Goal: Task Accomplishment & Management: Manage account settings

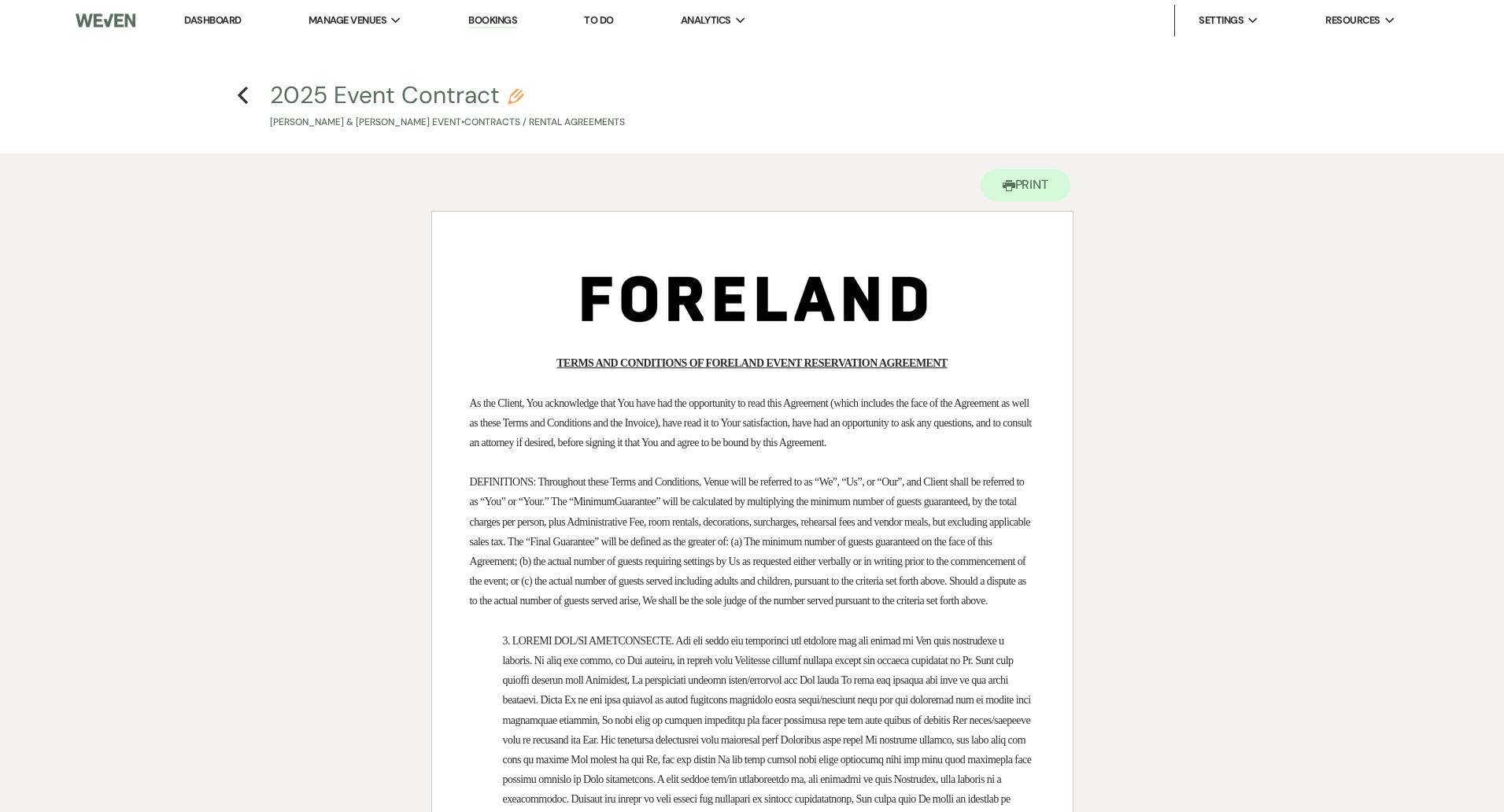
click at [502, 18] on link "Bookings" at bounding box center [492, 21] width 49 height 15
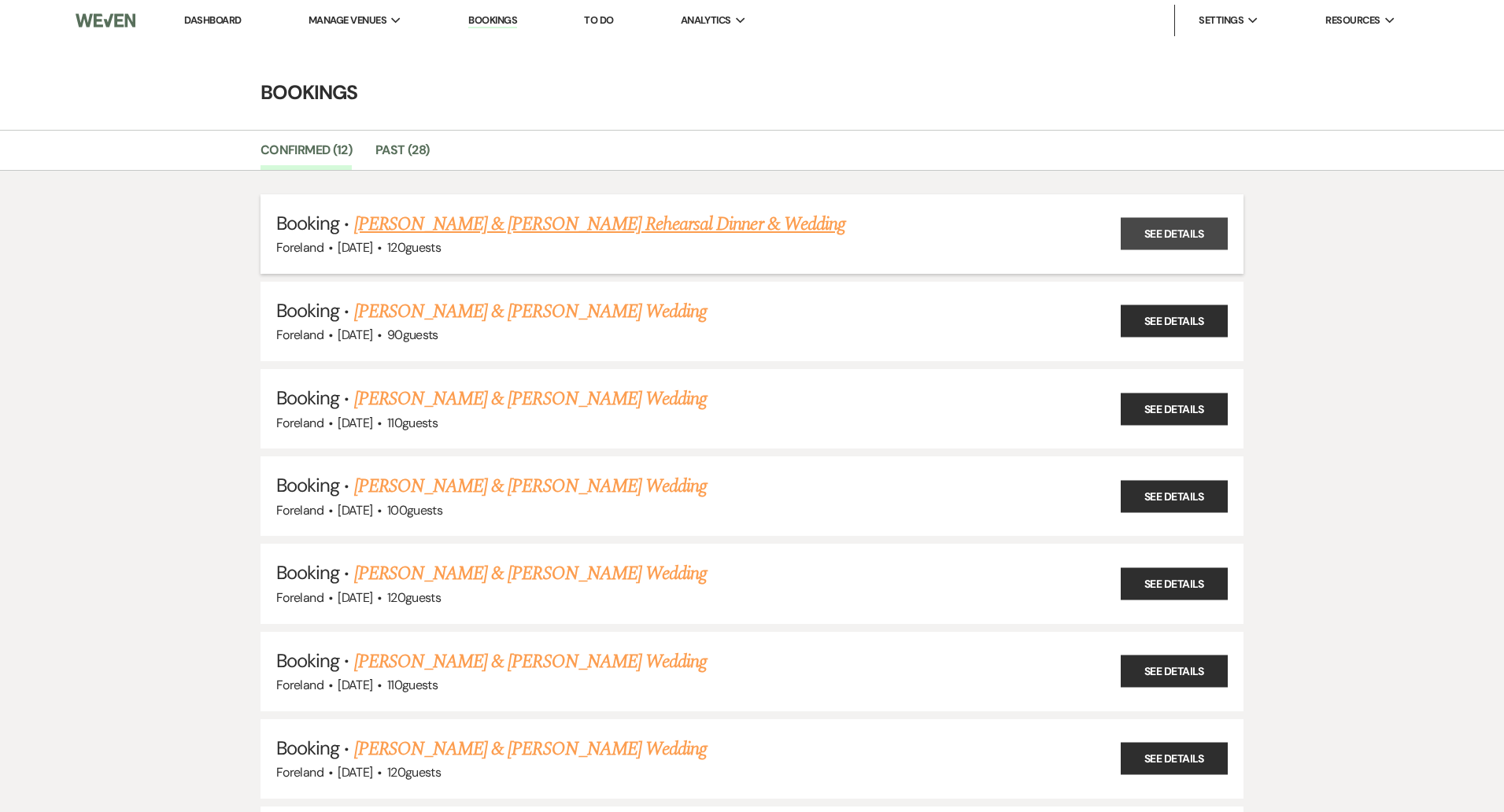
click at [1149, 236] on link "See Details" at bounding box center [1174, 234] width 107 height 32
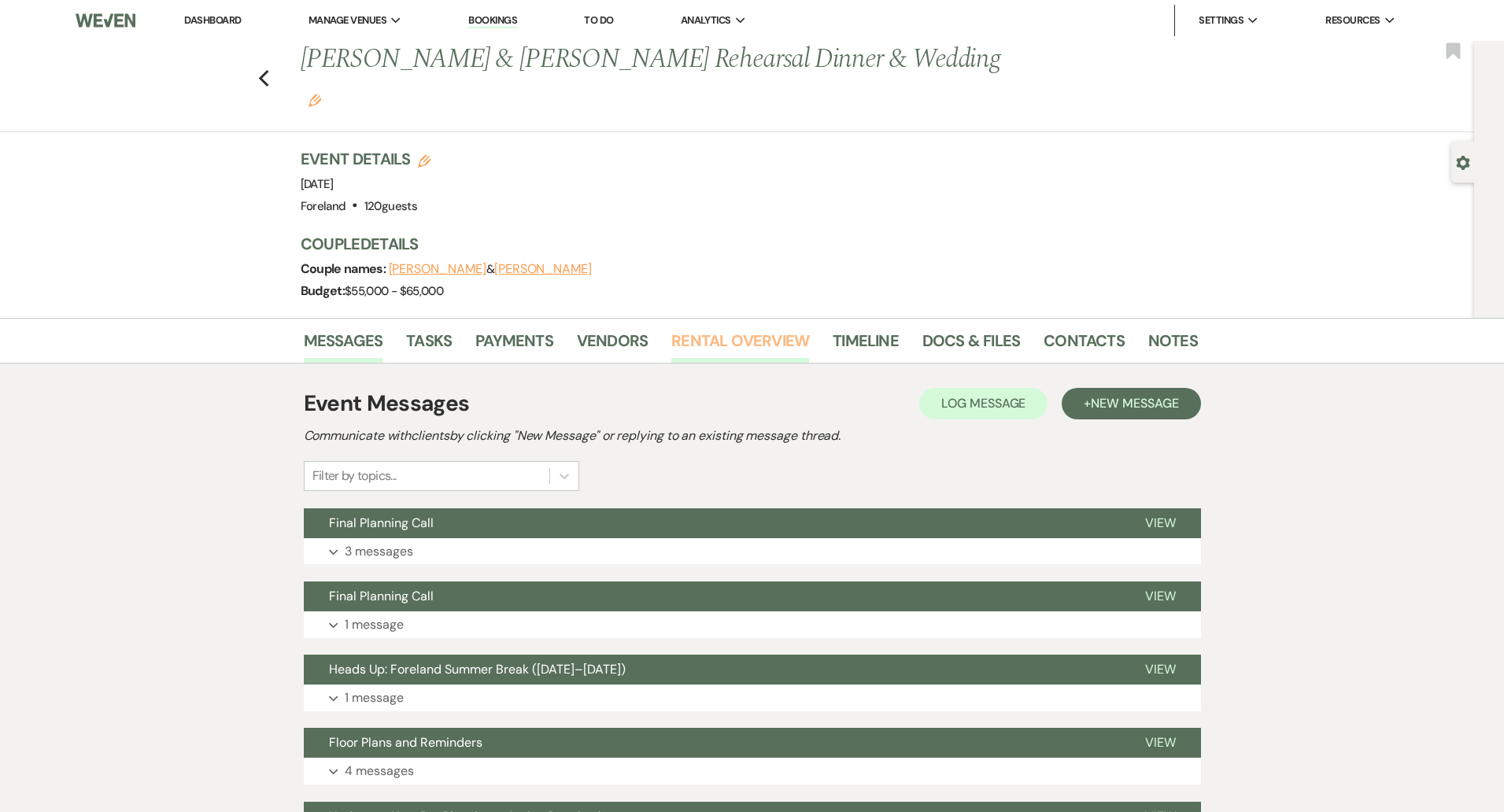
click at [761, 328] on link "Rental Overview" at bounding box center [740, 346] width 138 height 35
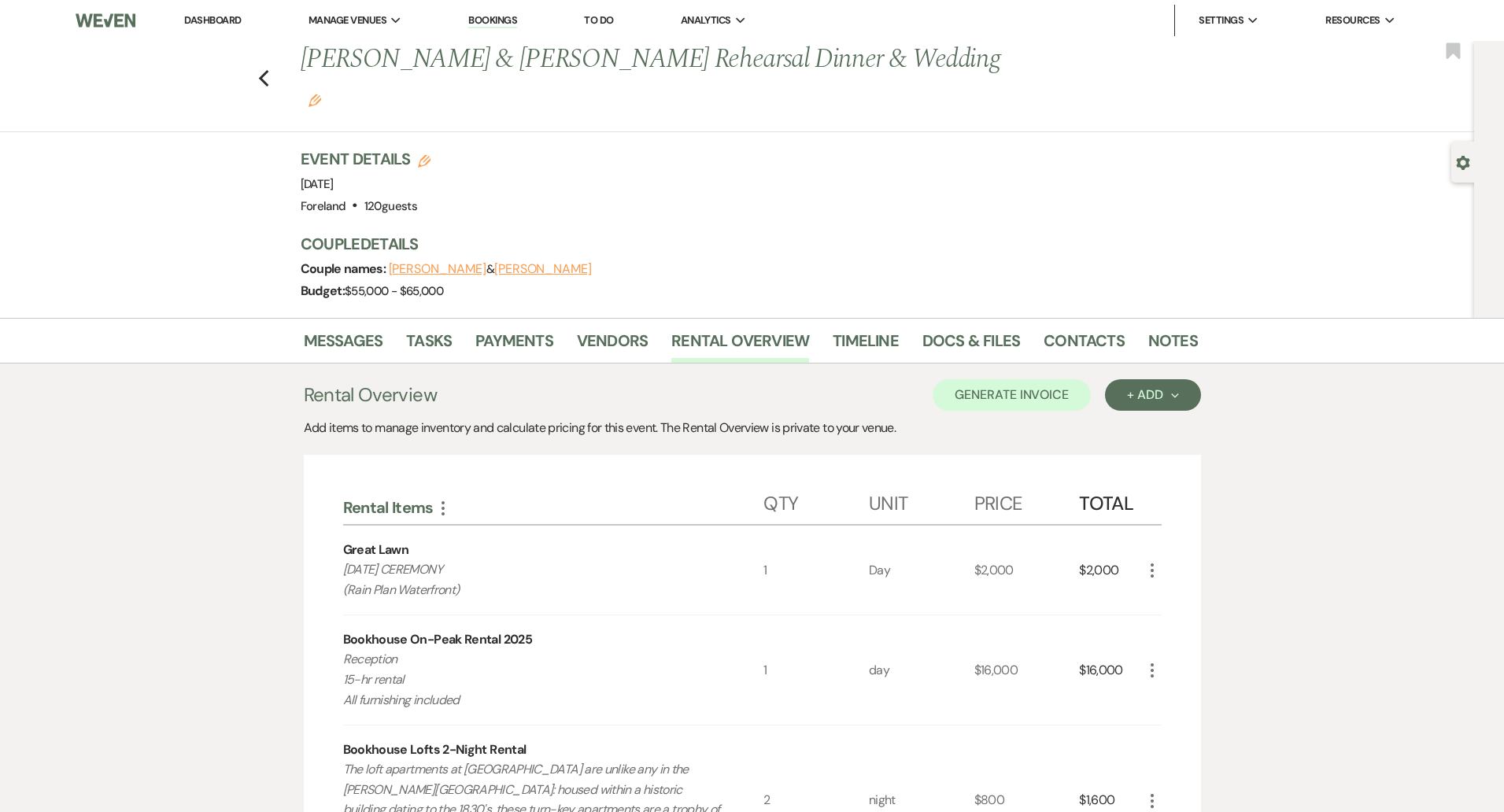
click at [1461, 163] on icon "Gear" at bounding box center [1463, 162] width 14 height 14
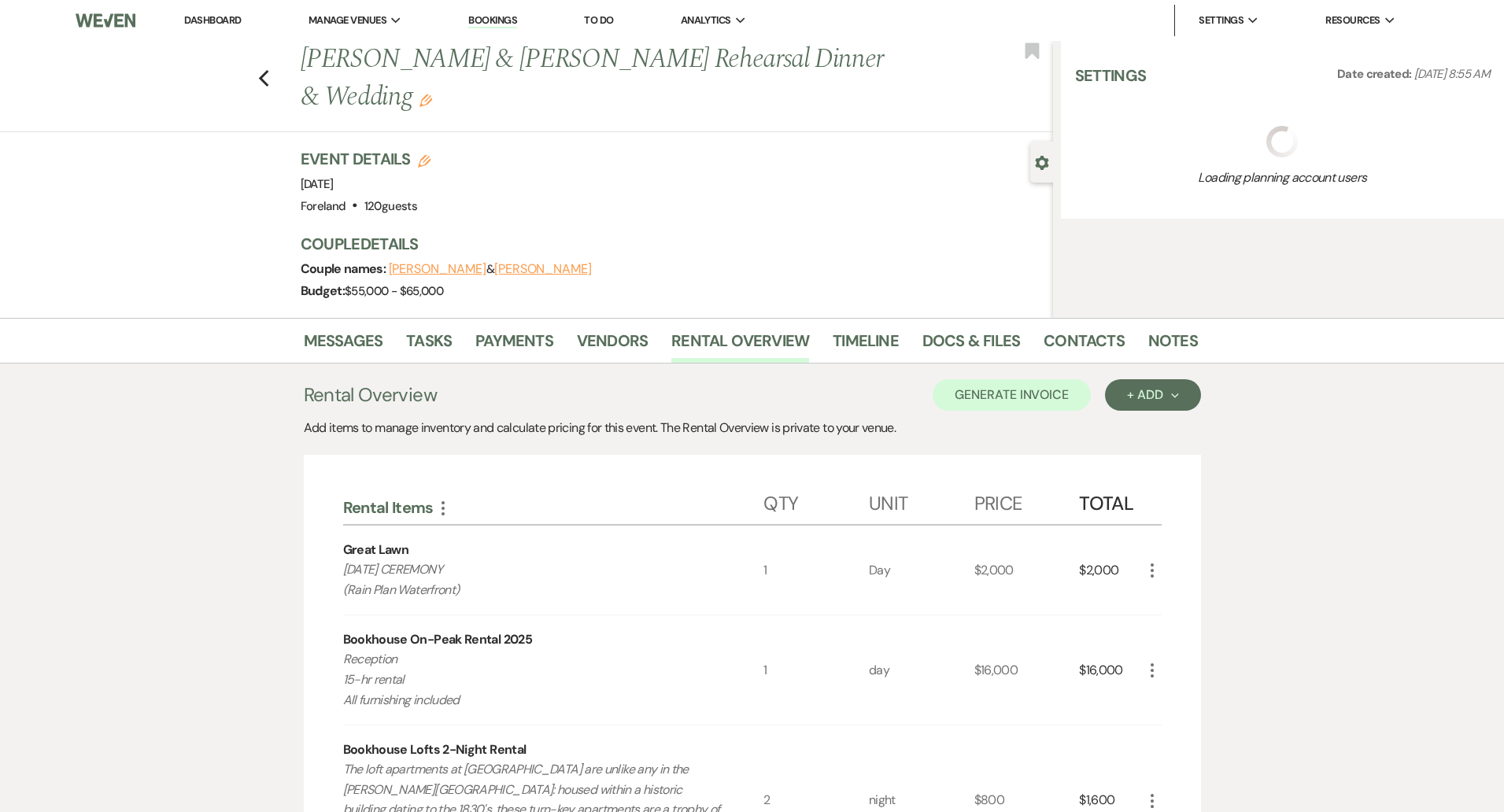
select select "5"
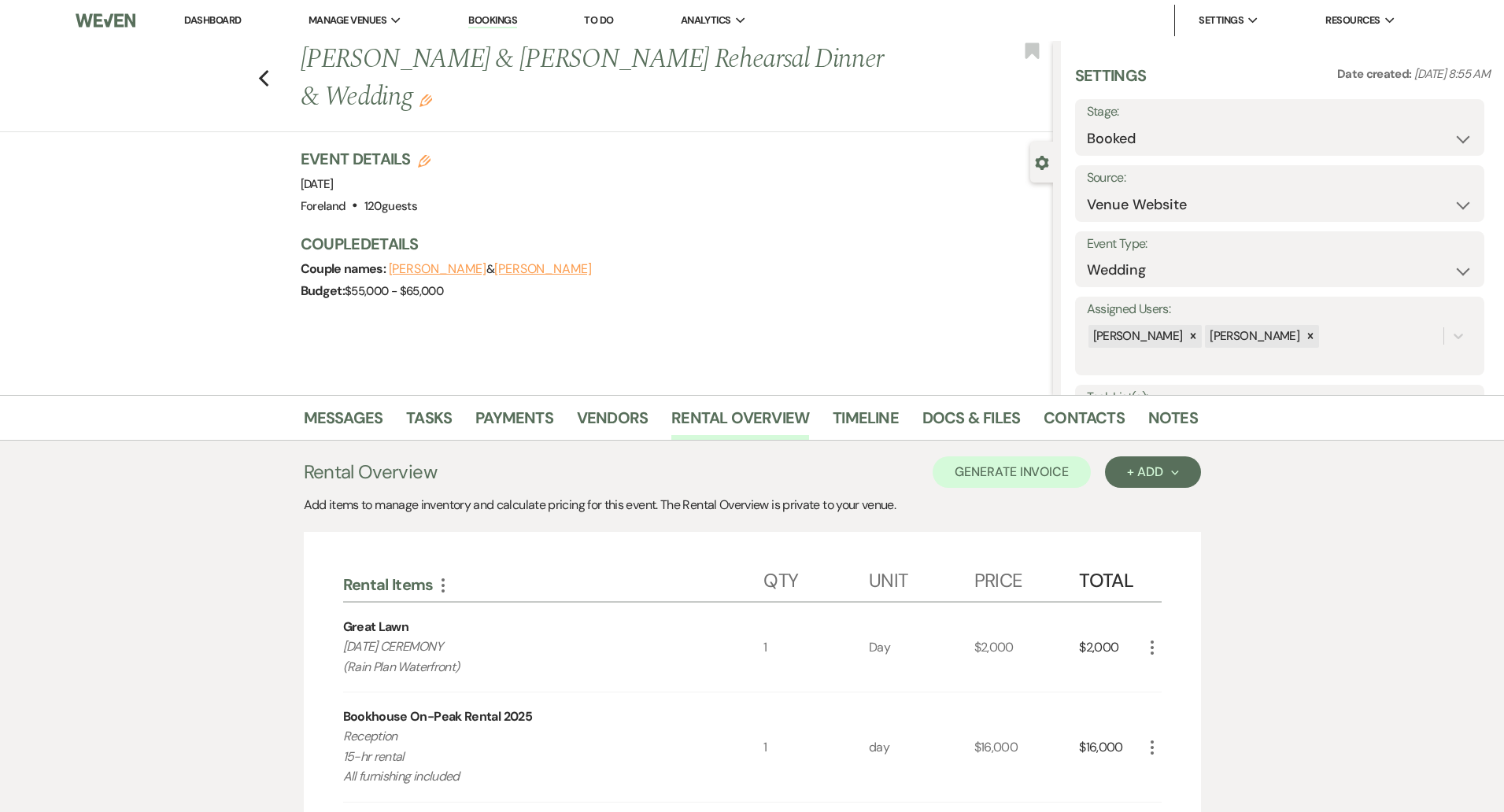
click at [1033, 162] on div "Gear Settings" at bounding box center [1046, 161] width 30 height 41
click at [1040, 162] on icon "Gear" at bounding box center [1042, 162] width 14 height 14
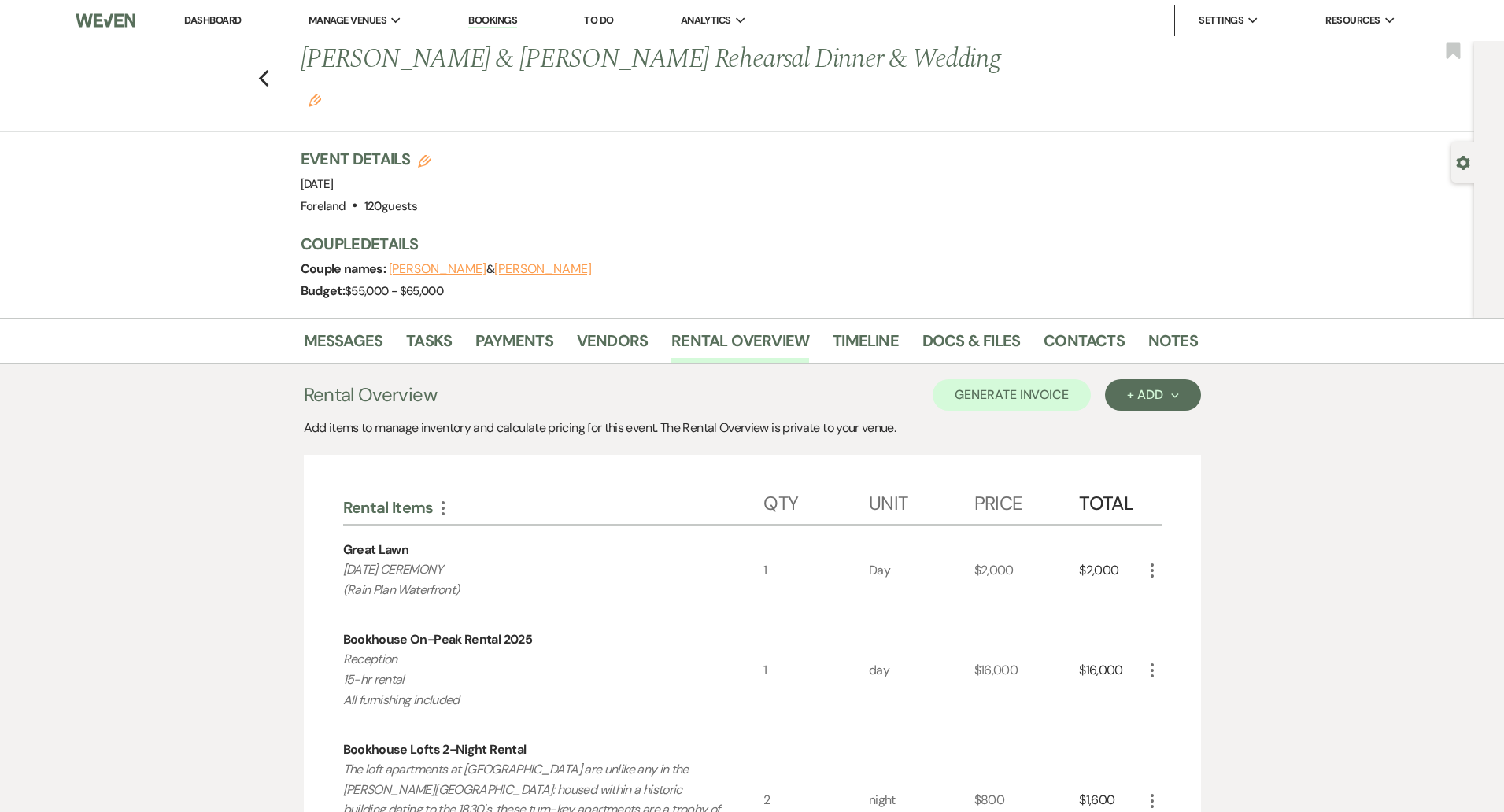
click at [949, 318] on div "Messages Tasks Payments Vendors Rental Overview Timeline Docs & Files Contacts …" at bounding box center [752, 340] width 1504 height 45
click at [946, 328] on link "Docs & Files" at bounding box center [971, 346] width 98 height 35
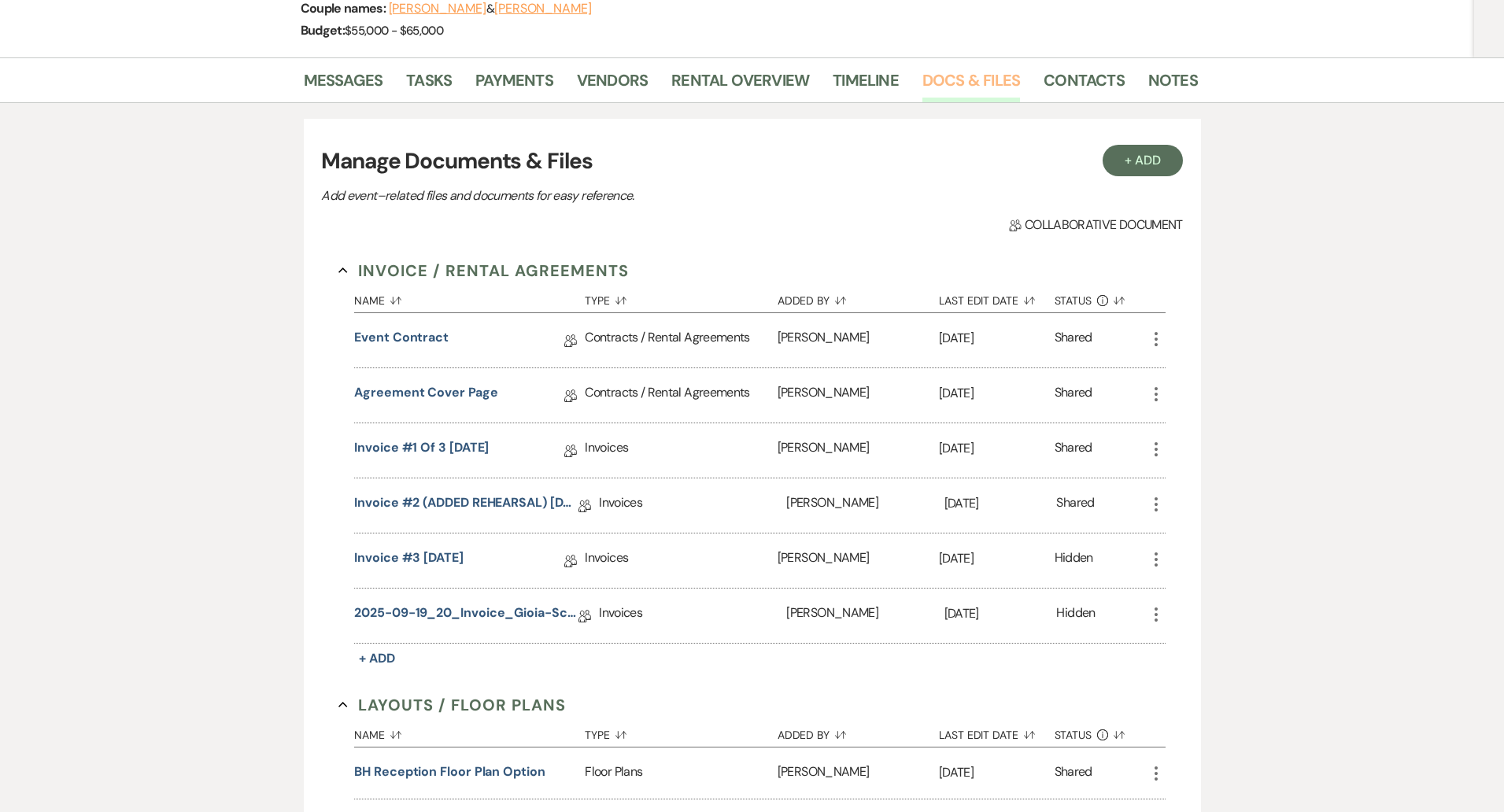
scroll to position [258, 0]
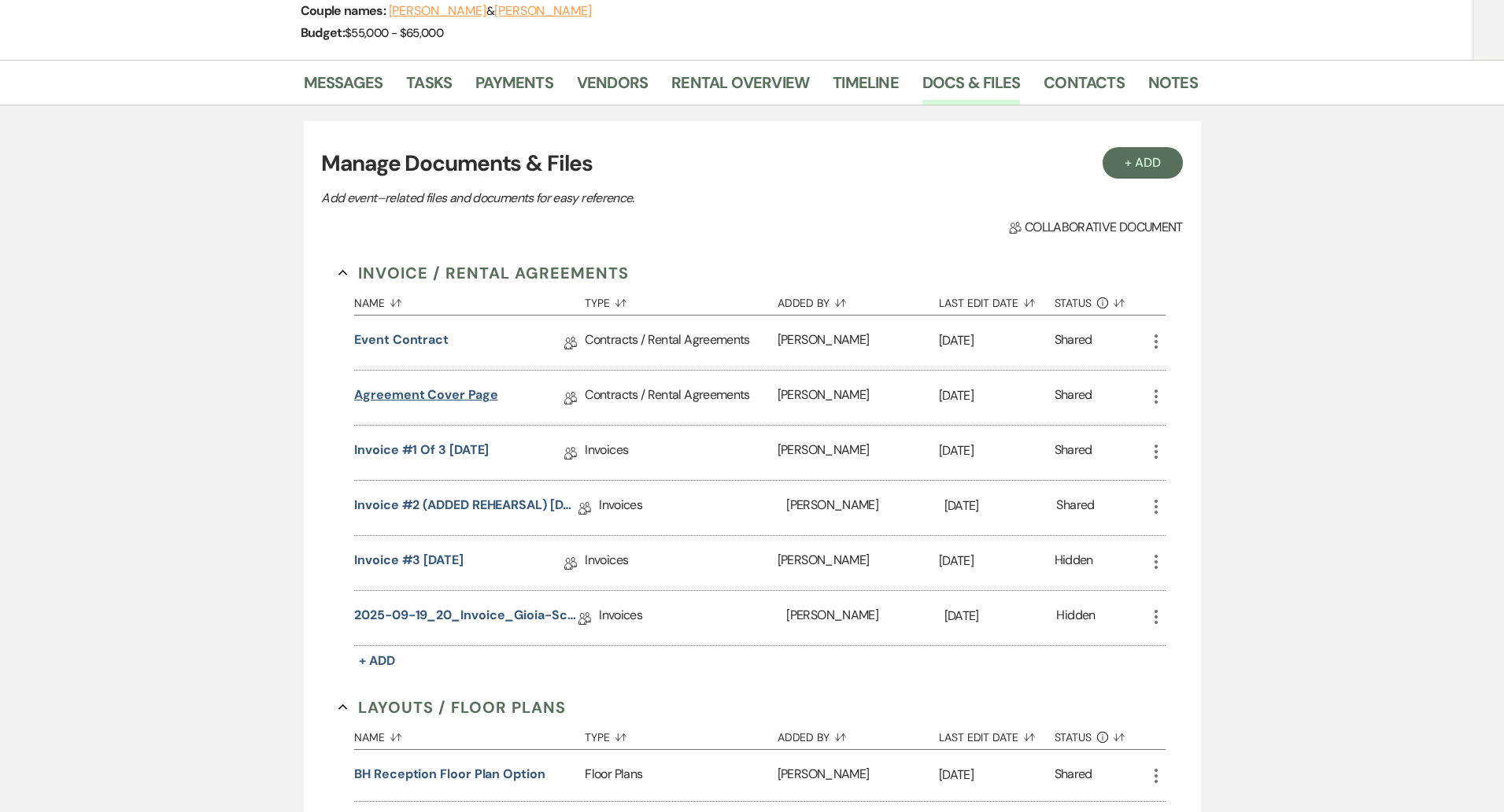
click at [411, 385] on link "Agreement Cover Page" at bounding box center [425, 397] width 143 height 24
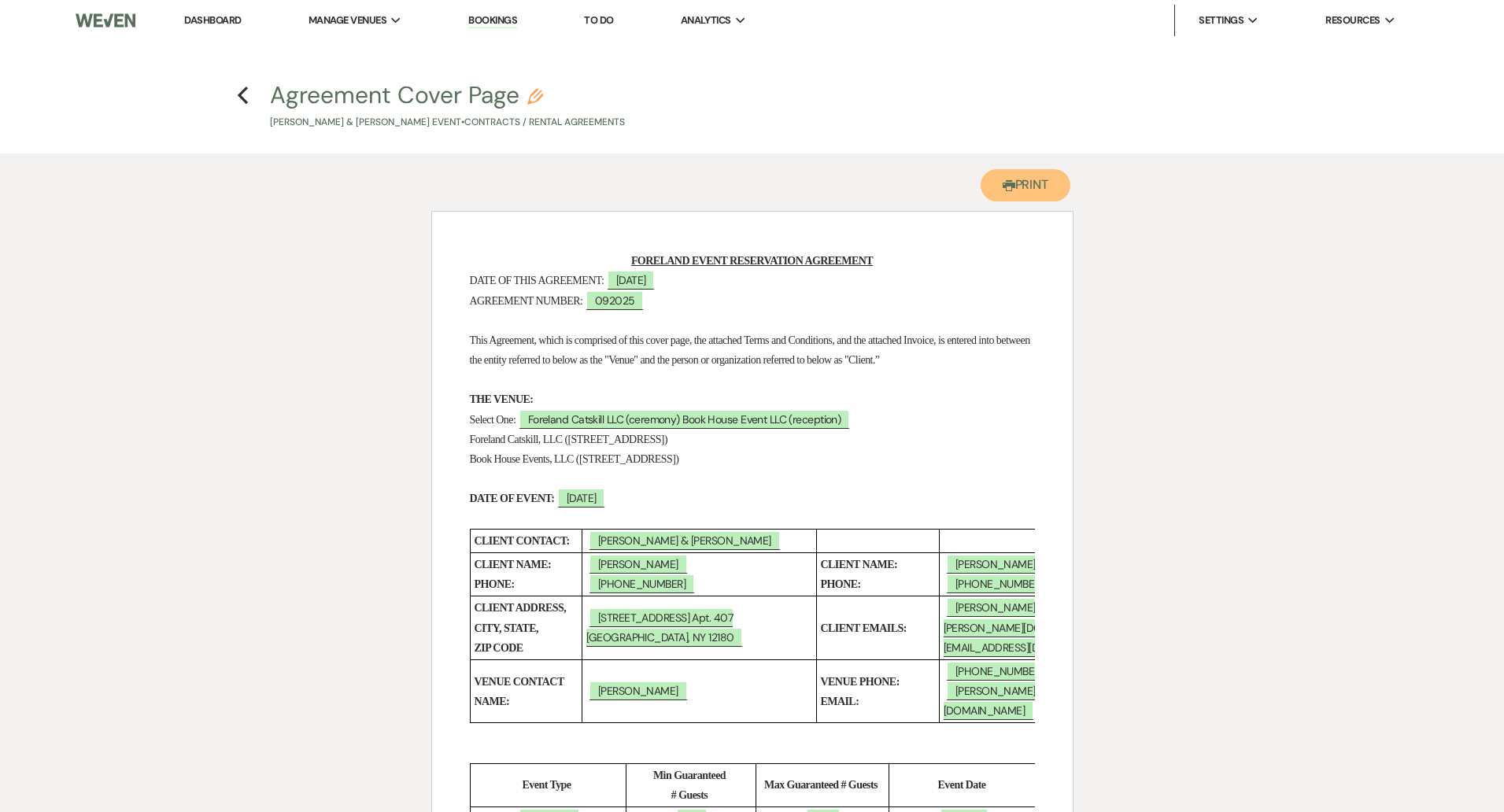
click at [1019, 179] on button "Printer Print" at bounding box center [1026, 185] width 90 height 32
click at [242, 93] on use "button" at bounding box center [242, 95] width 10 height 17
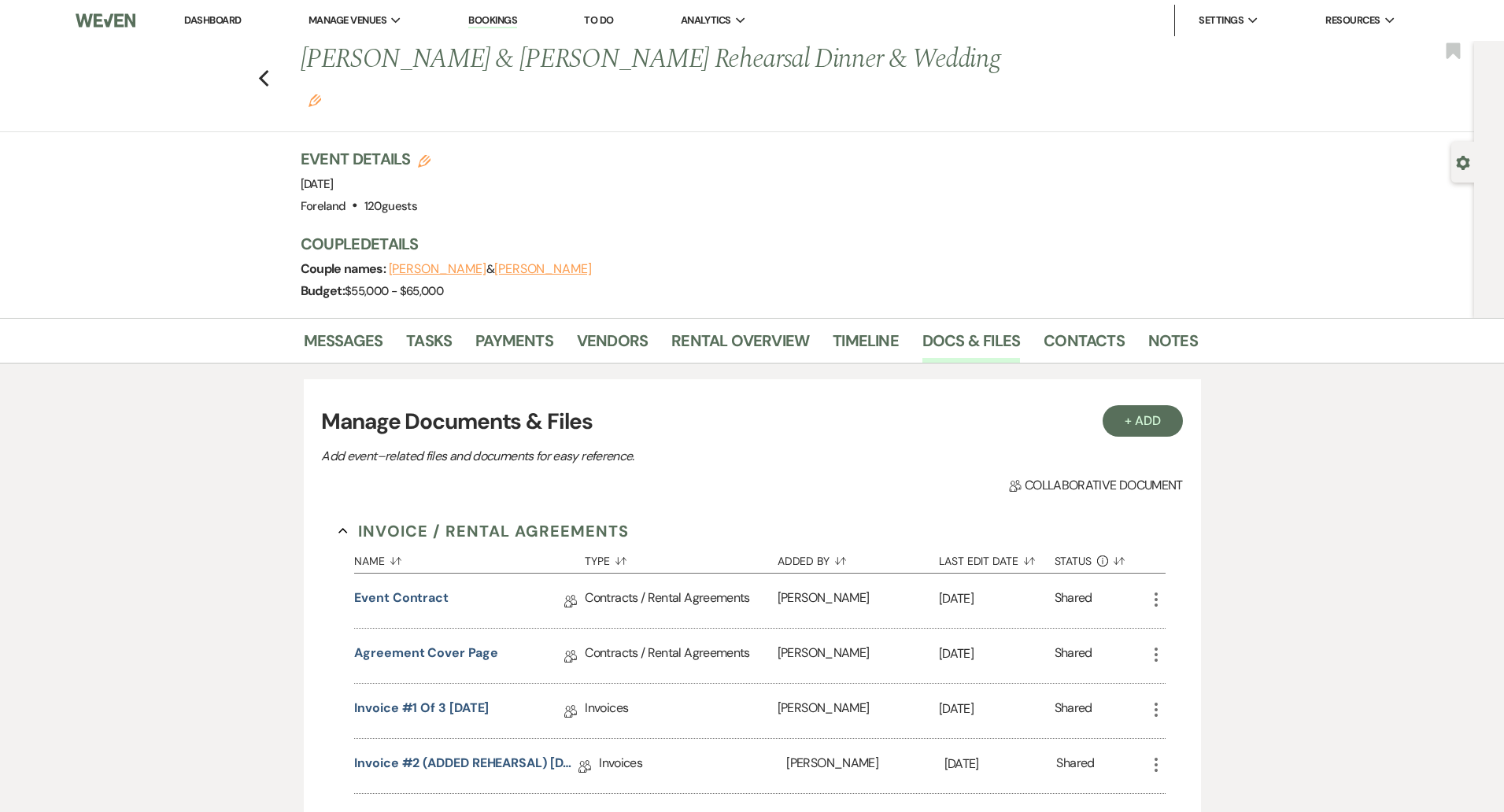
scroll to position [258, 0]
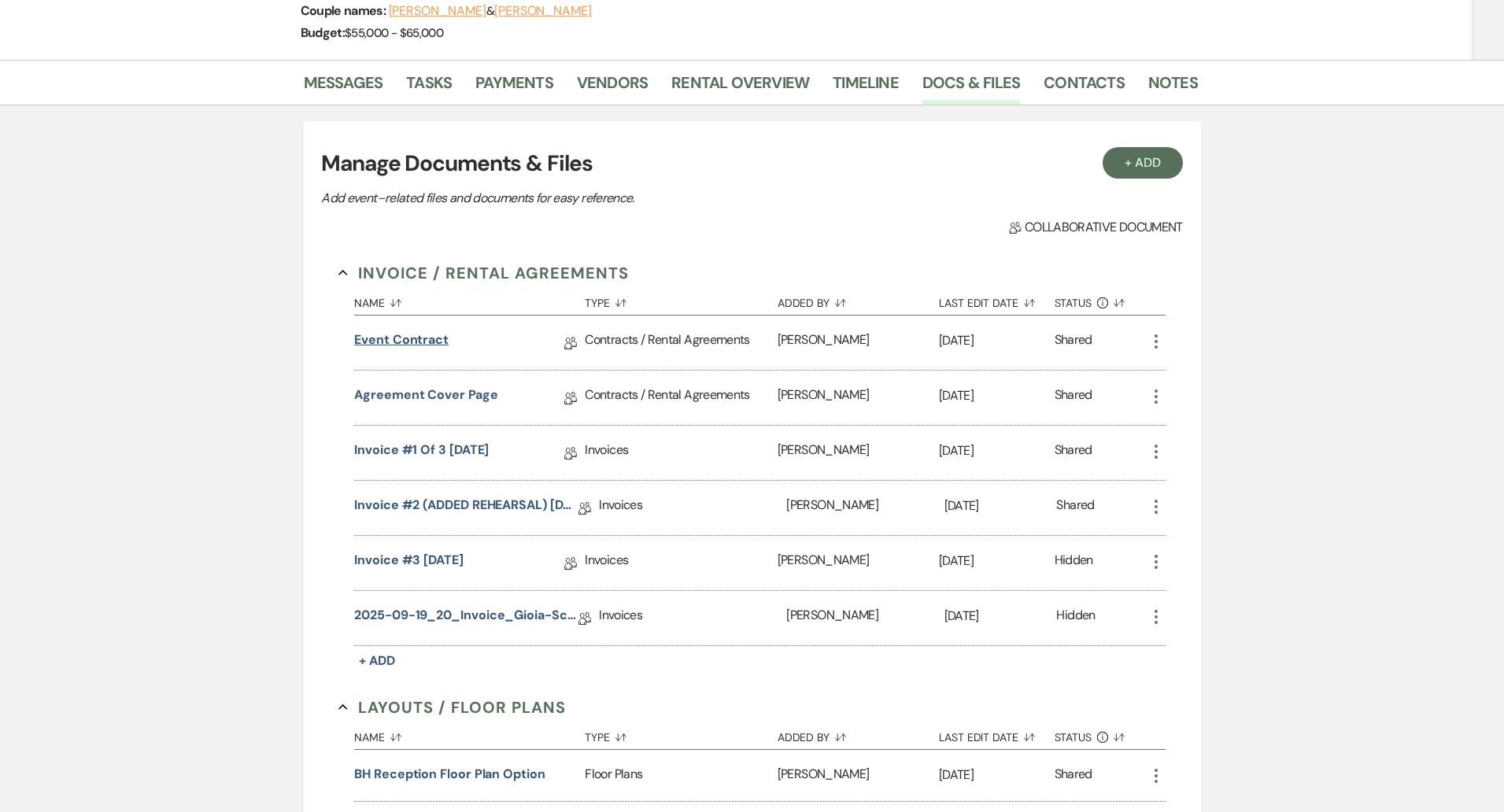
click at [424, 331] on link "Event Contract" at bounding box center [401, 342] width 94 height 24
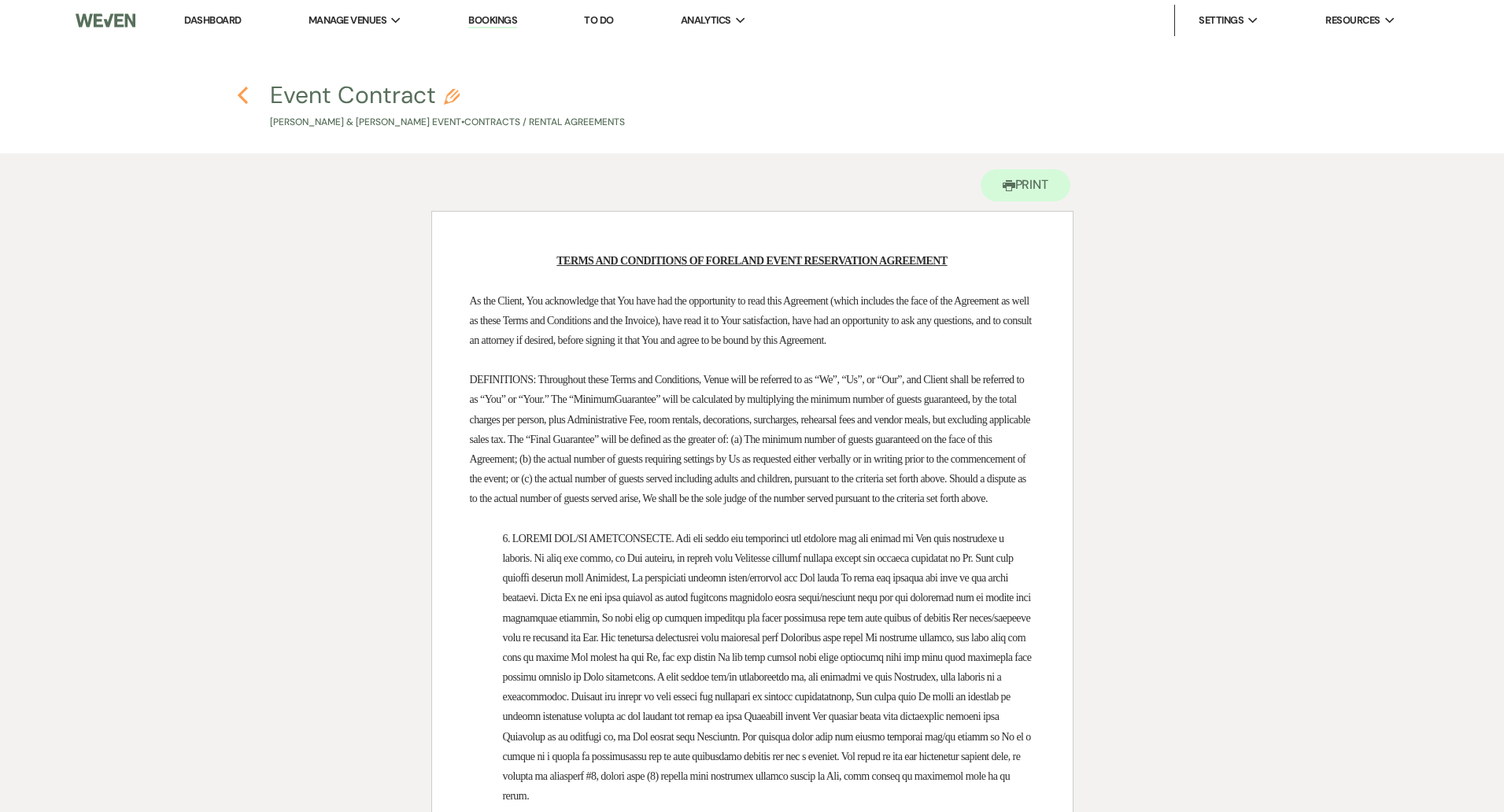
click at [245, 94] on icon "Previous" at bounding box center [242, 95] width 12 height 19
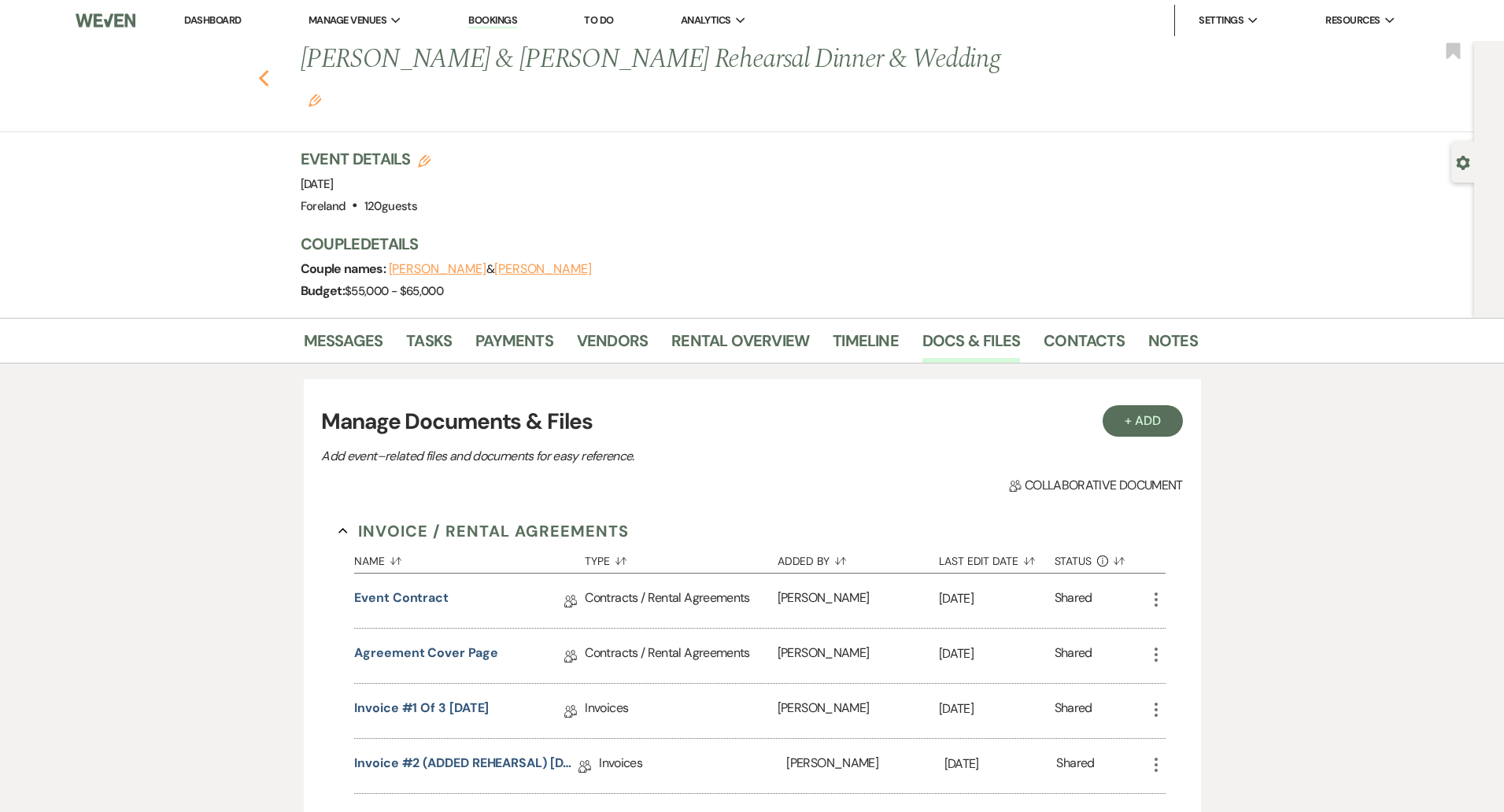
click at [266, 70] on use "button" at bounding box center [263, 79] width 10 height 17
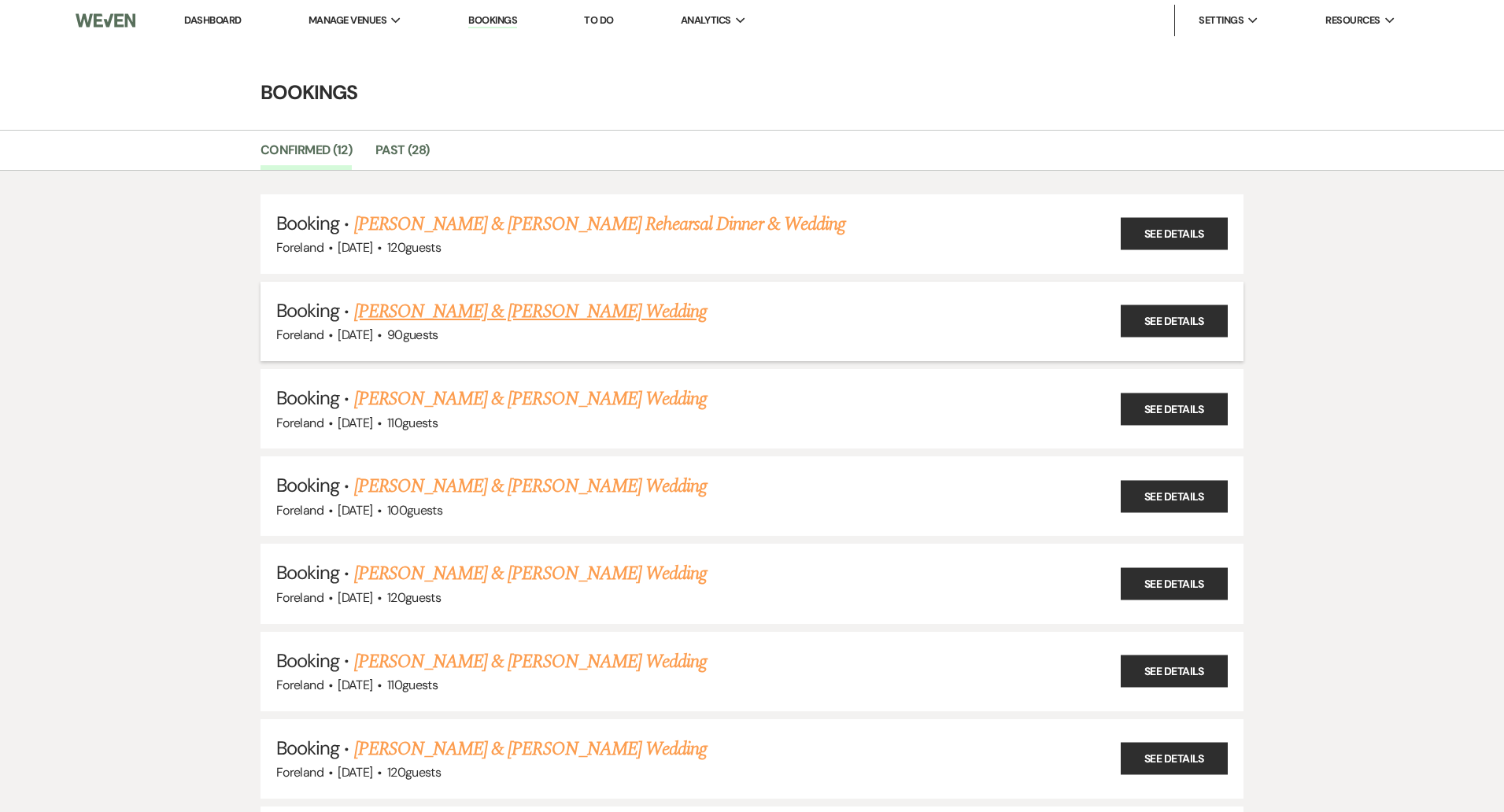
click at [545, 313] on link "[PERSON_NAME] & [PERSON_NAME] Wedding" at bounding box center [530, 312] width 352 height 28
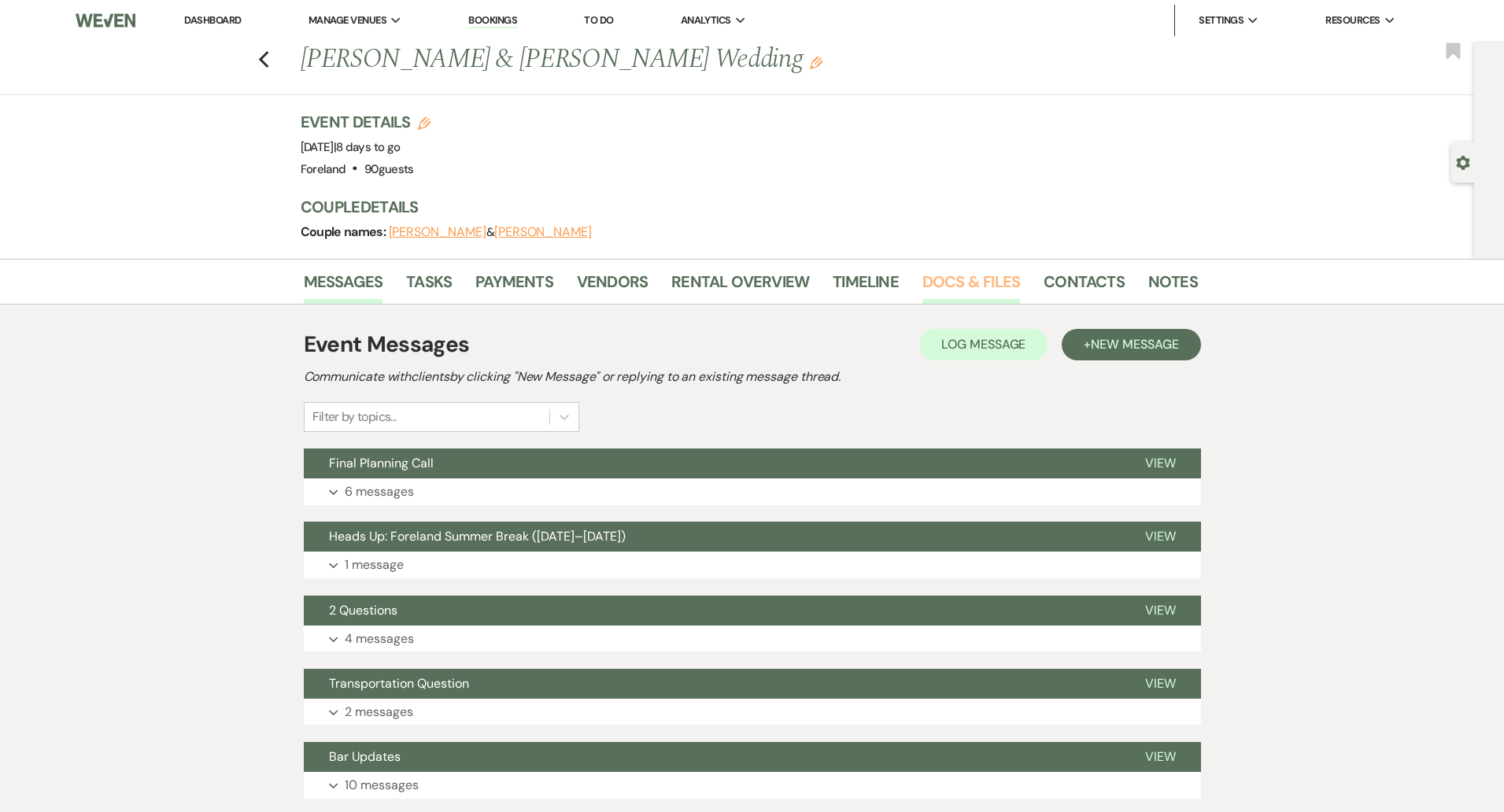
click at [951, 283] on link "Docs & Files" at bounding box center [971, 286] width 98 height 35
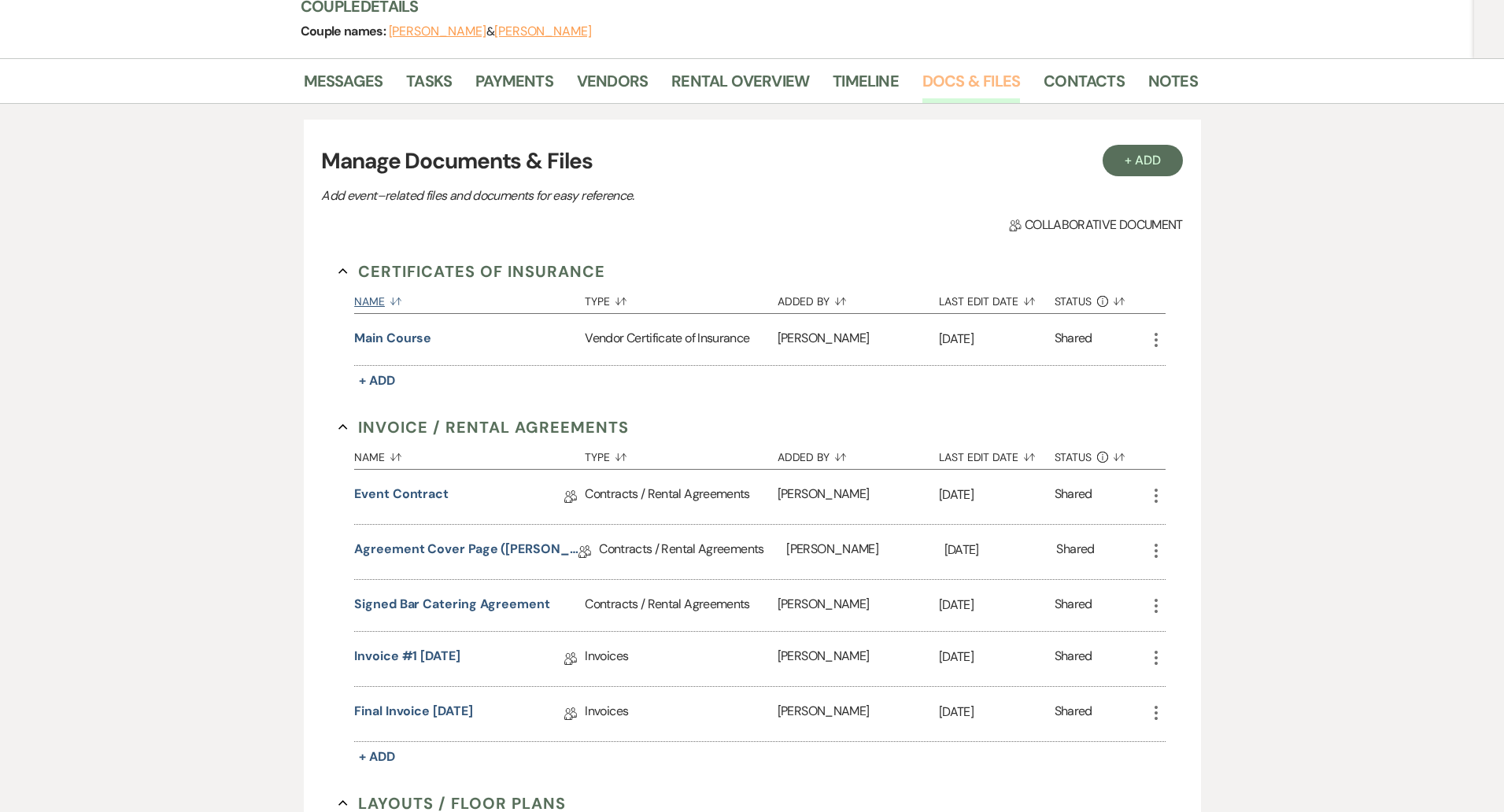
scroll to position [210, 0]
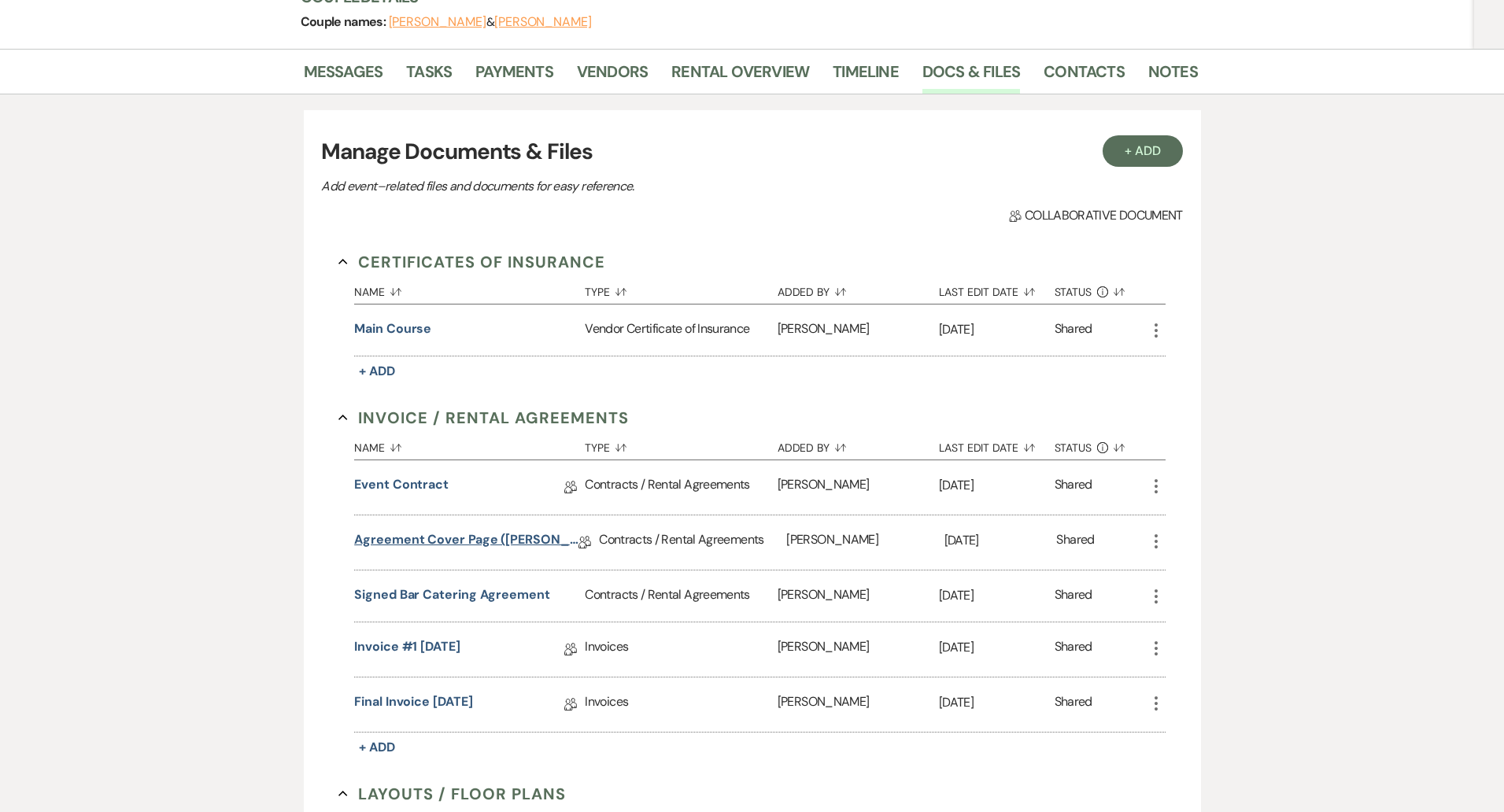
click at [455, 535] on link "Agreement Cover Page ([PERSON_NAME] & [PERSON_NAME] [DATE])" at bounding box center [466, 542] width 224 height 24
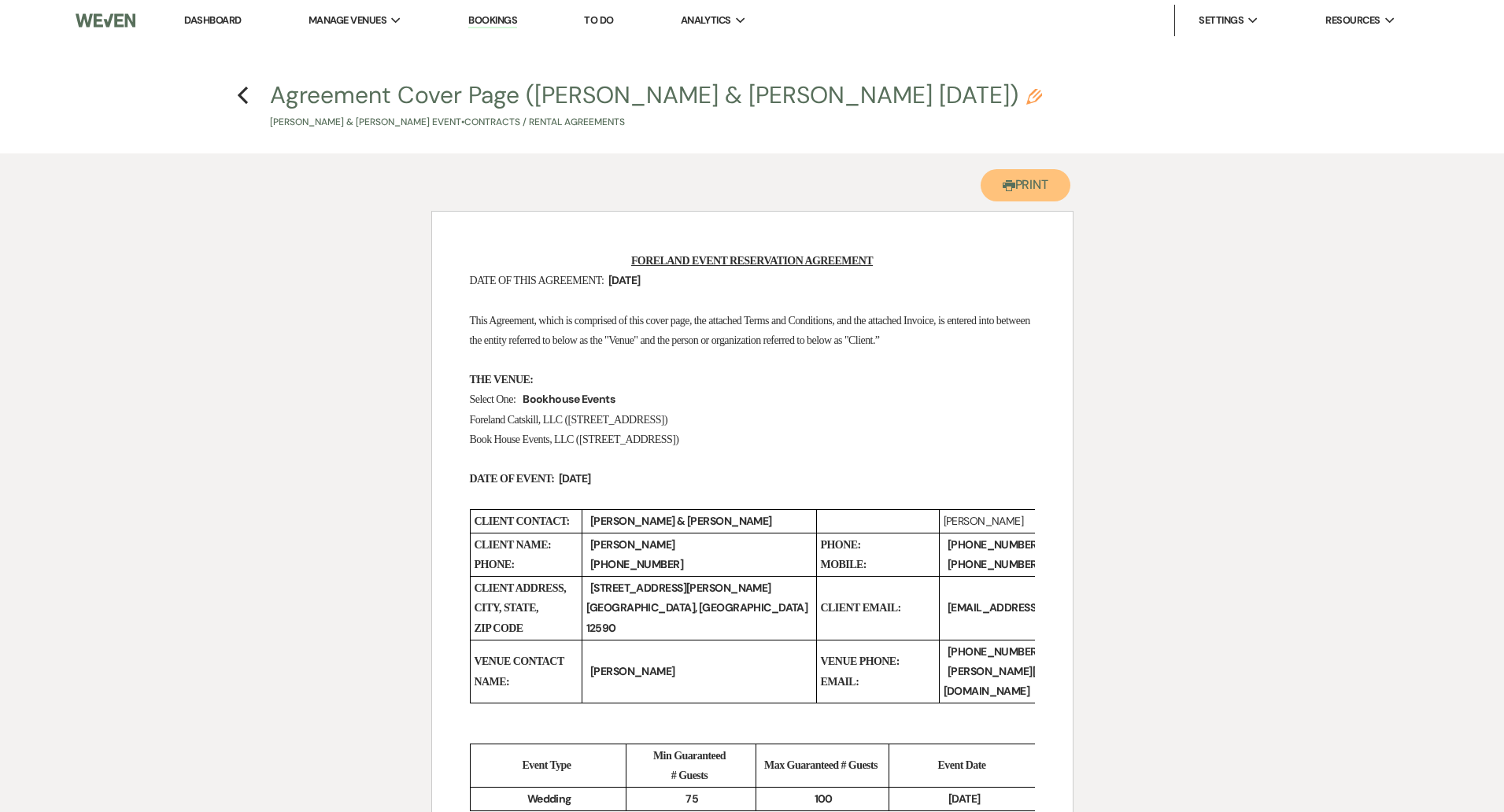
click at [1014, 175] on button "Printer Print" at bounding box center [1026, 185] width 90 height 32
click at [247, 96] on icon "Previous" at bounding box center [242, 95] width 12 height 19
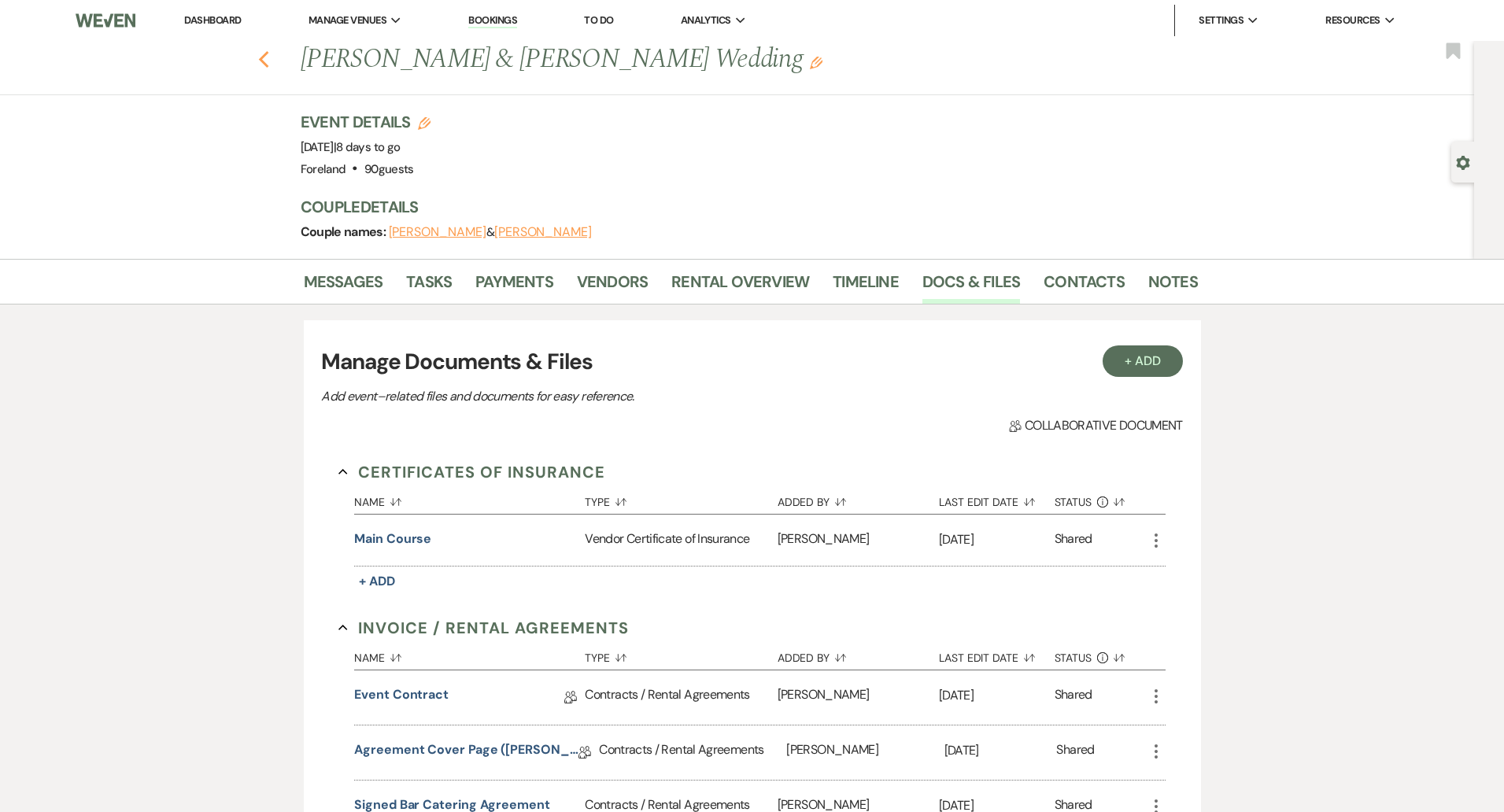
click at [258, 60] on icon "Previous" at bounding box center [264, 60] width 12 height 19
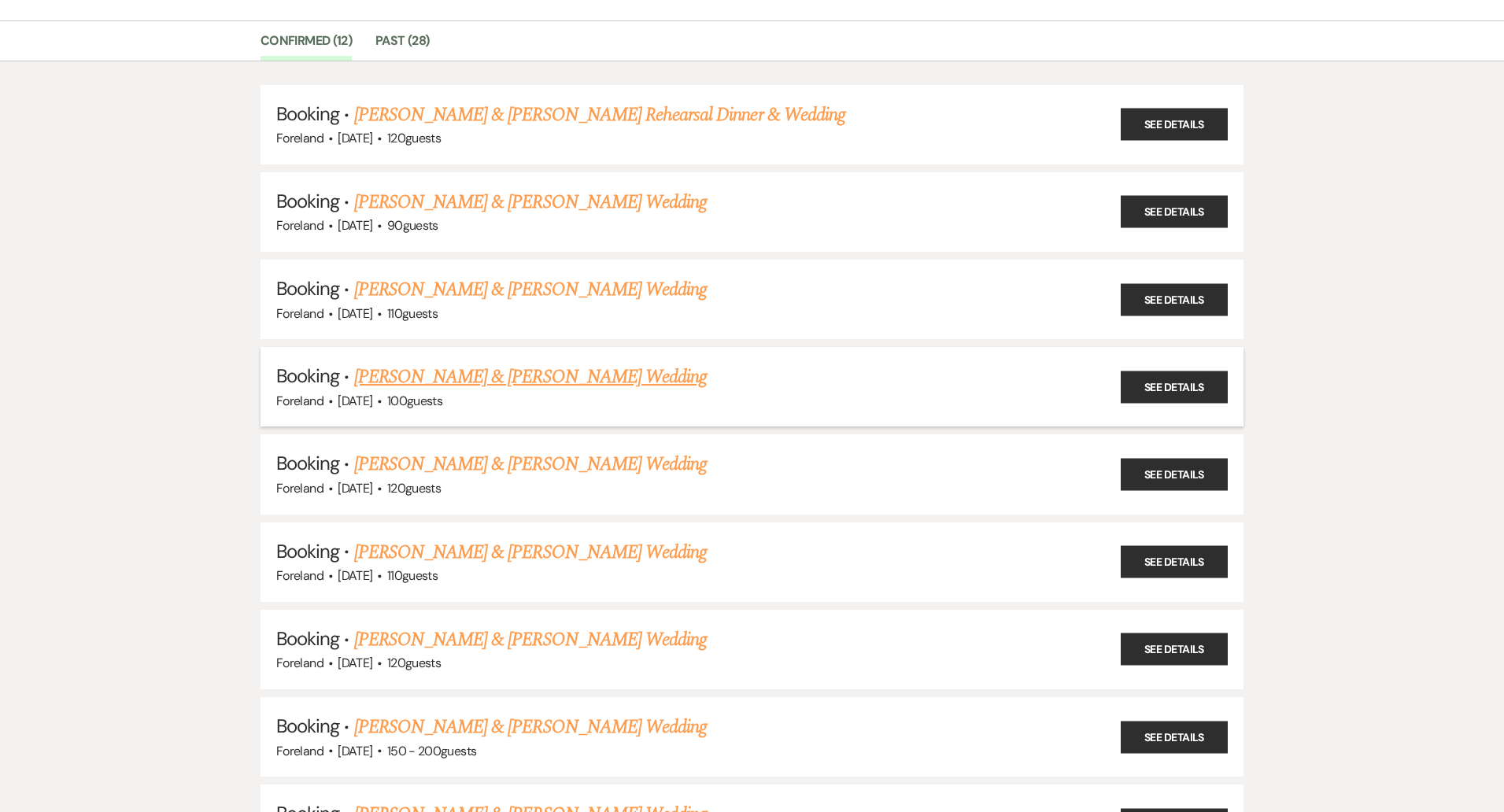
scroll to position [110, 0]
click at [518, 284] on link "[PERSON_NAME] & [PERSON_NAME] Wedding" at bounding box center [530, 289] width 352 height 28
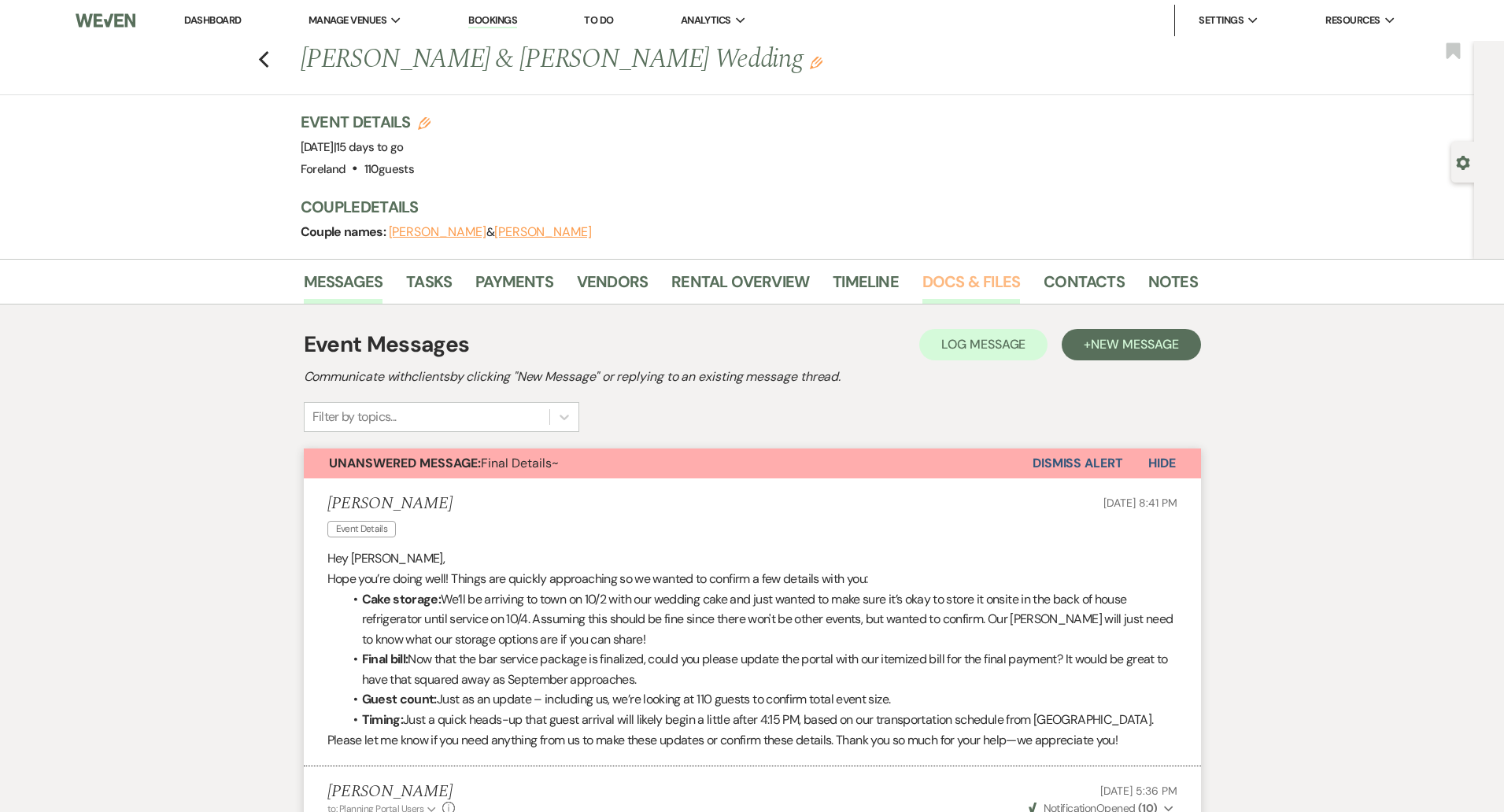
click at [960, 281] on link "Docs & Files" at bounding box center [971, 286] width 98 height 35
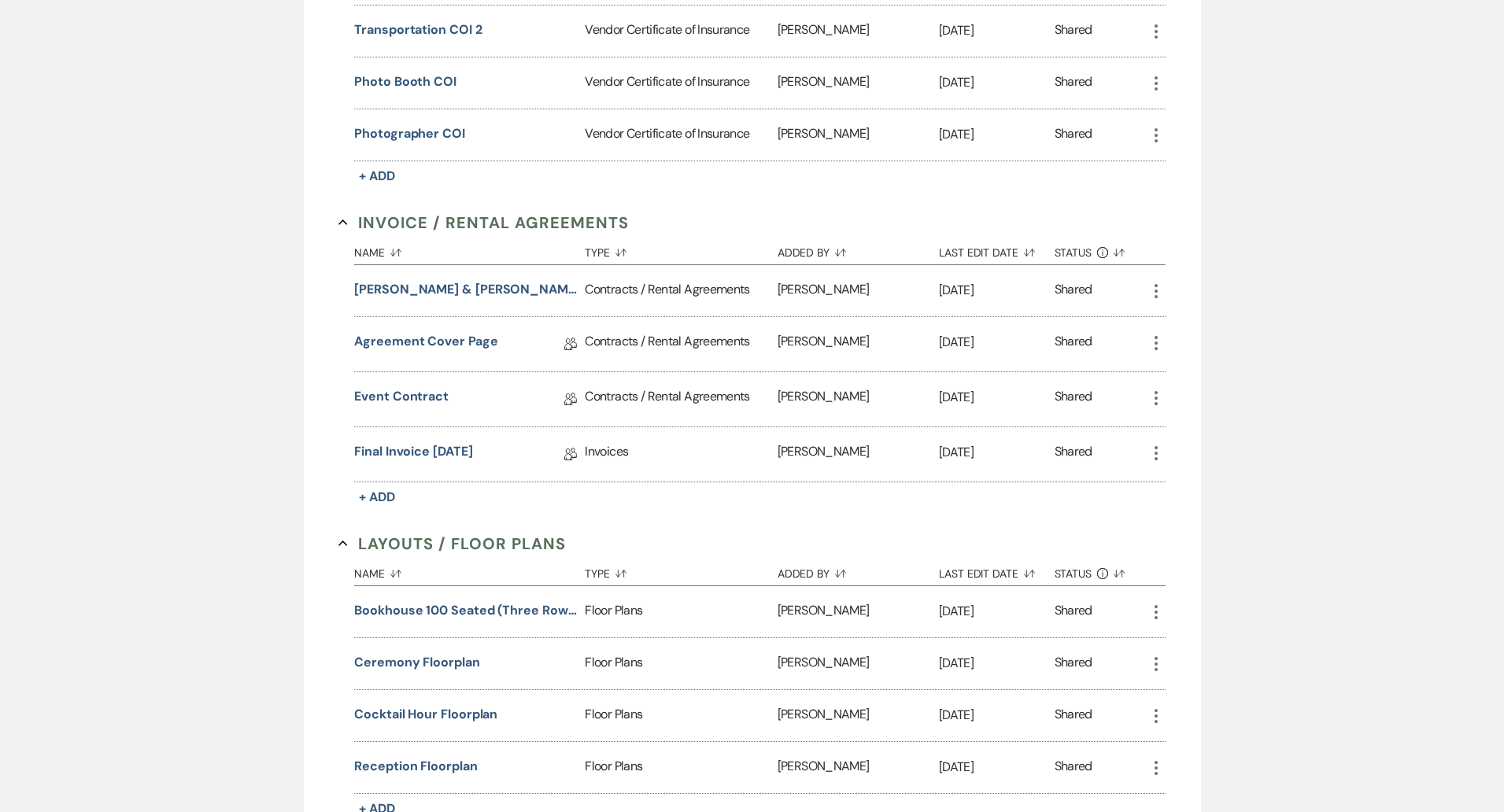
scroll to position [824, 0]
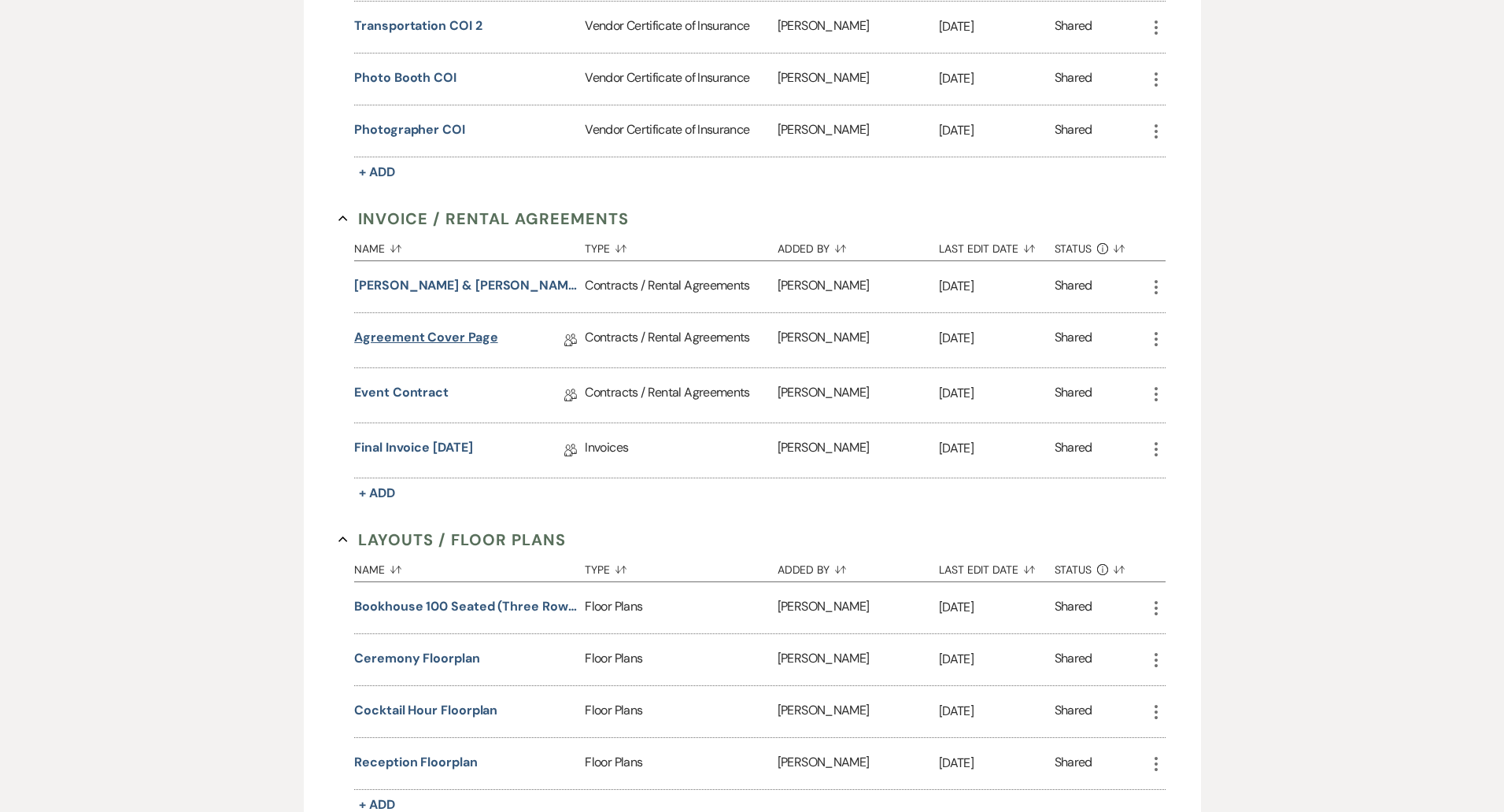
click at [438, 333] on link "Agreement Cover Page" at bounding box center [425, 340] width 143 height 24
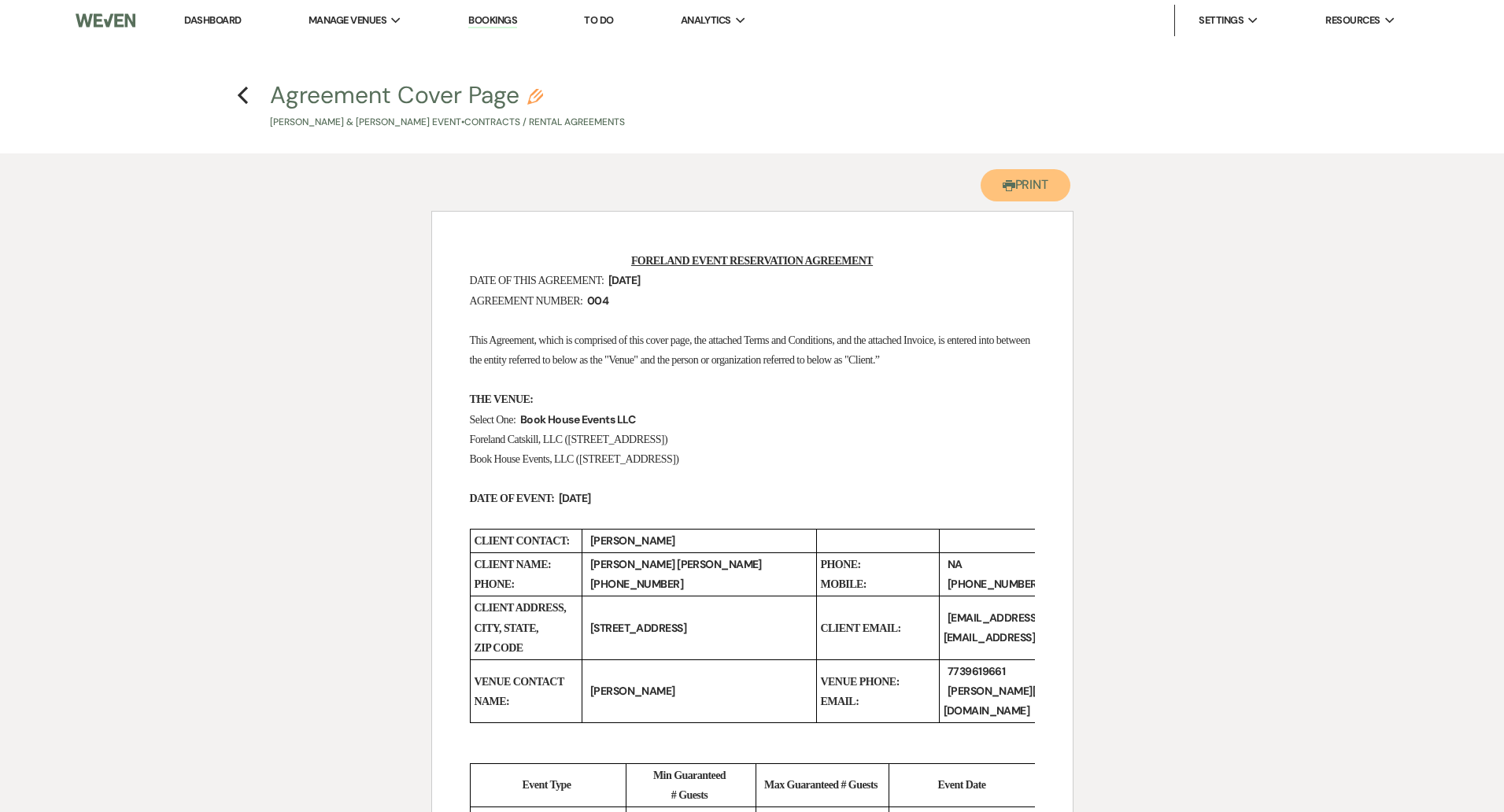
click at [1043, 186] on button "Printer Print" at bounding box center [1026, 185] width 90 height 32
click at [242, 96] on icon "Previous" at bounding box center [242, 95] width 12 height 19
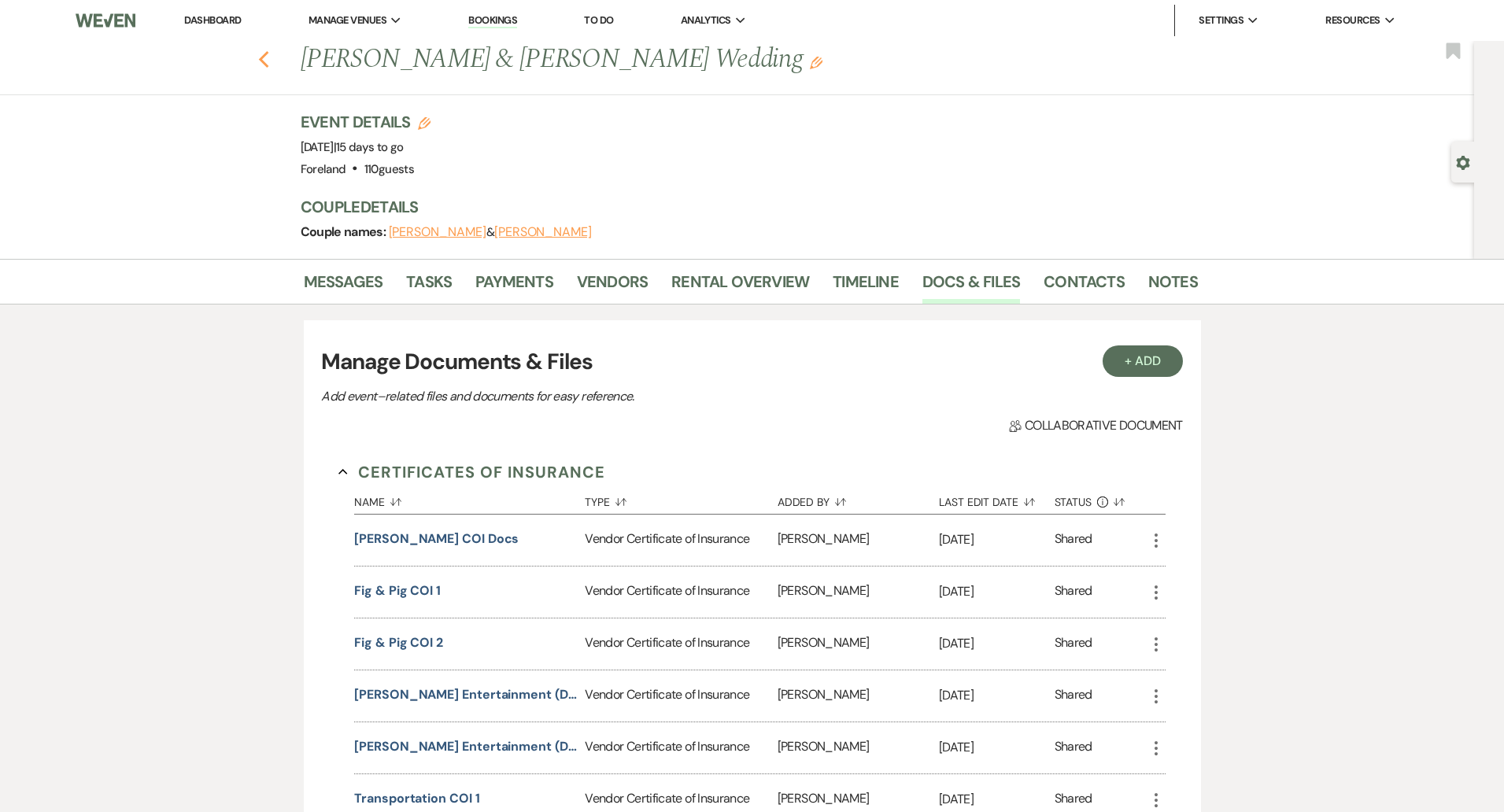
click at [265, 56] on use "button" at bounding box center [263, 60] width 10 height 17
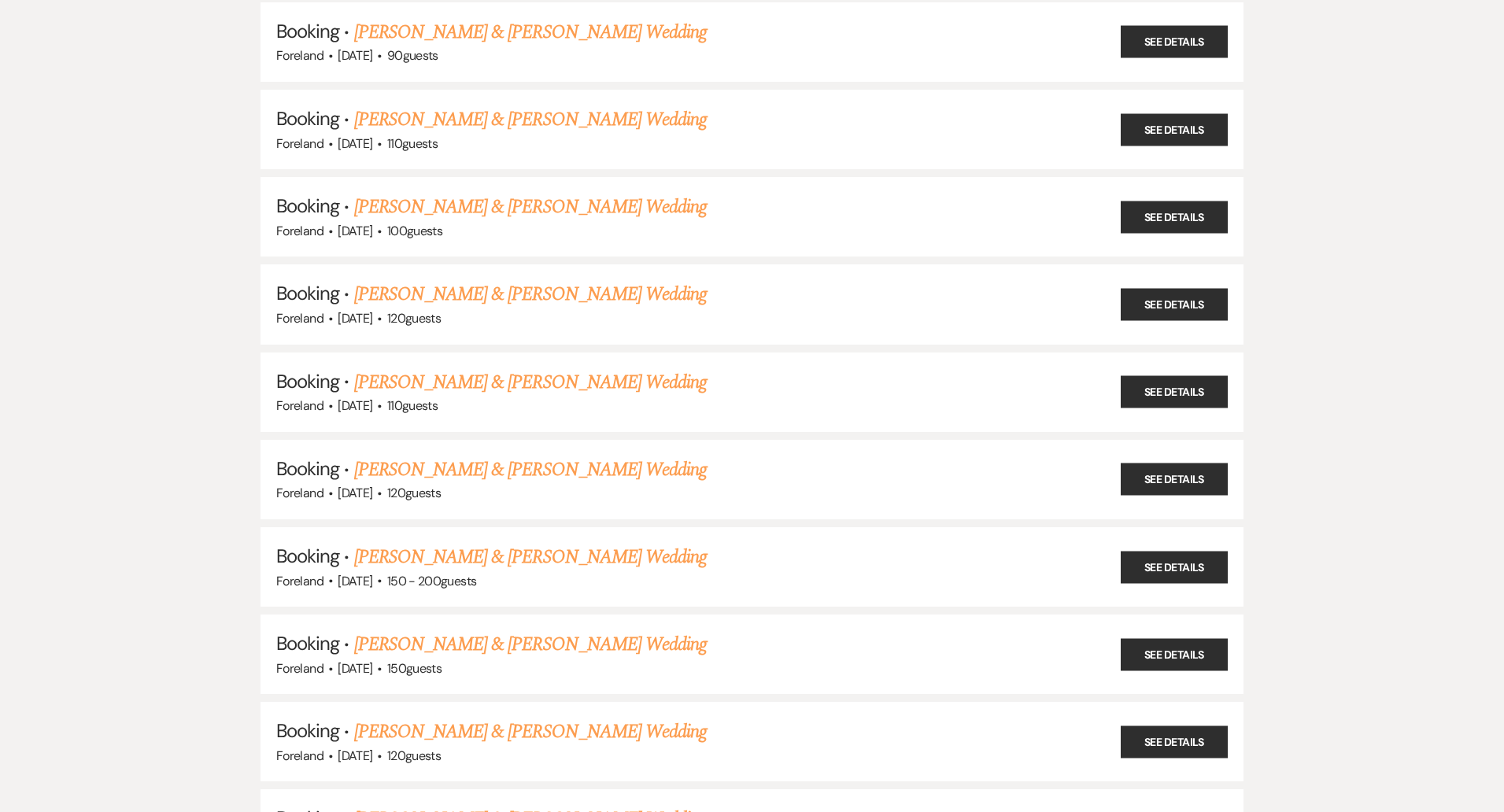
scroll to position [283, 0]
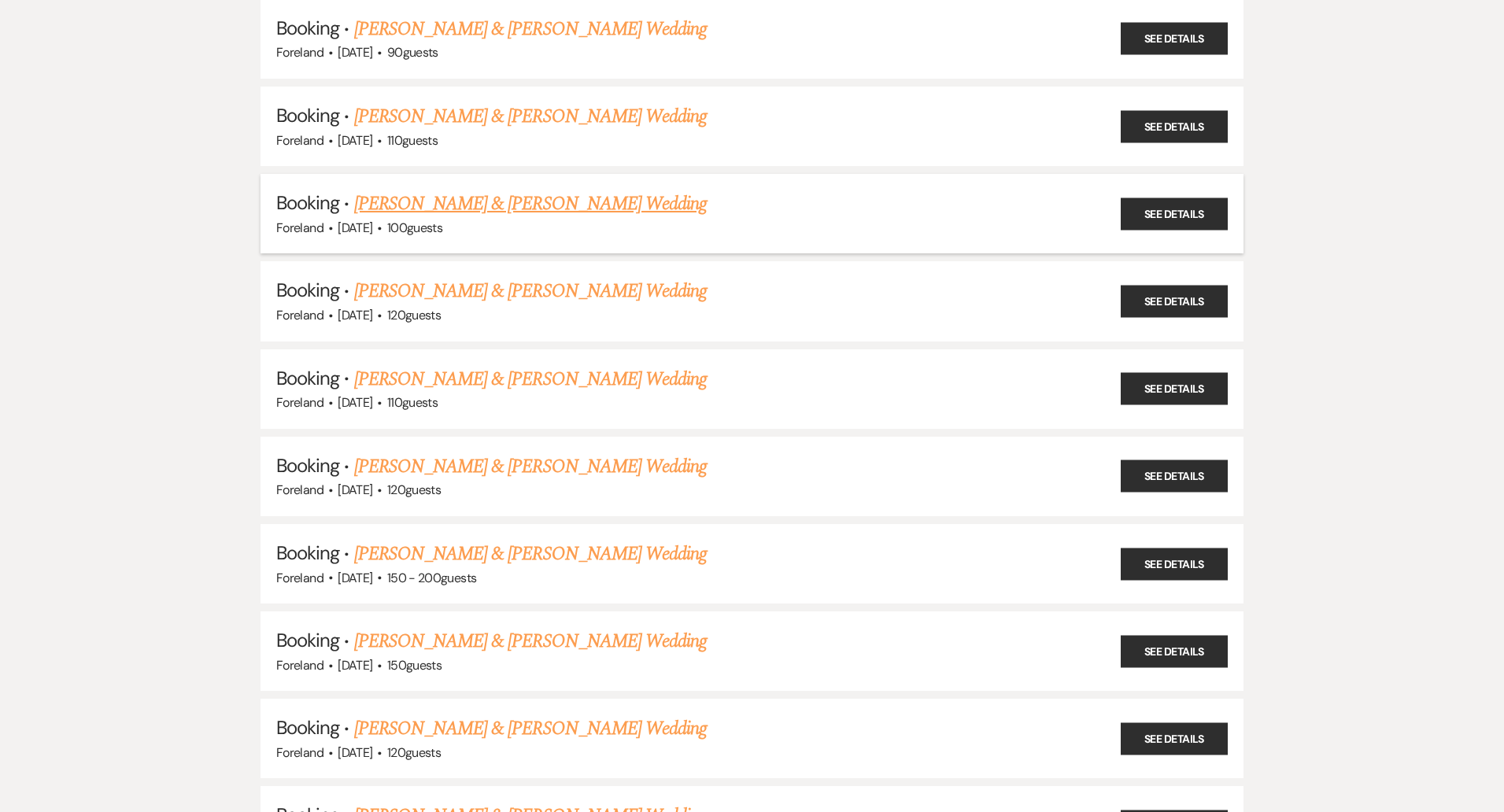
click at [452, 204] on link "[PERSON_NAME] & [PERSON_NAME] Wedding" at bounding box center [530, 203] width 352 height 28
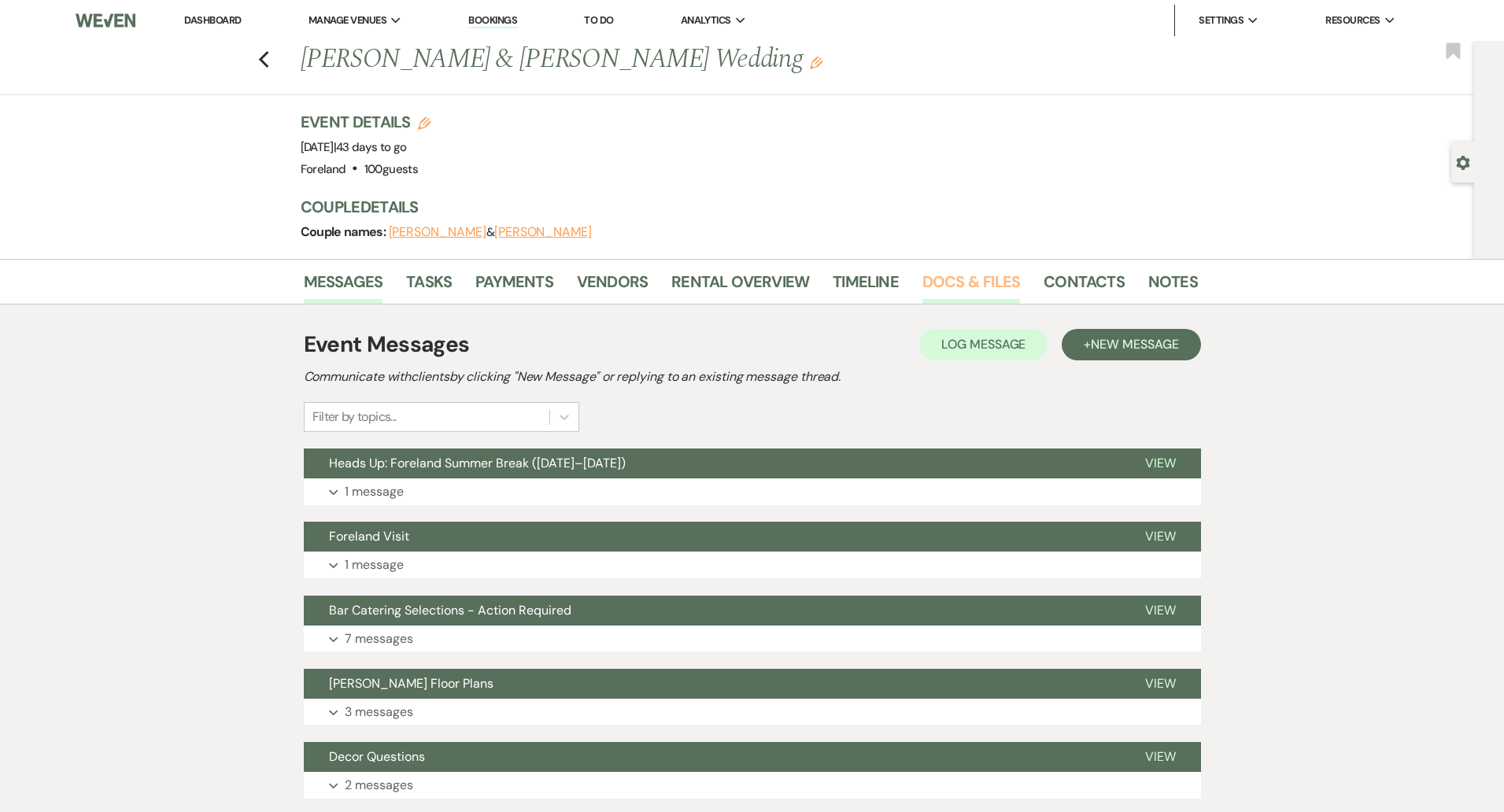
click at [937, 279] on link "Docs & Files" at bounding box center [971, 286] width 98 height 35
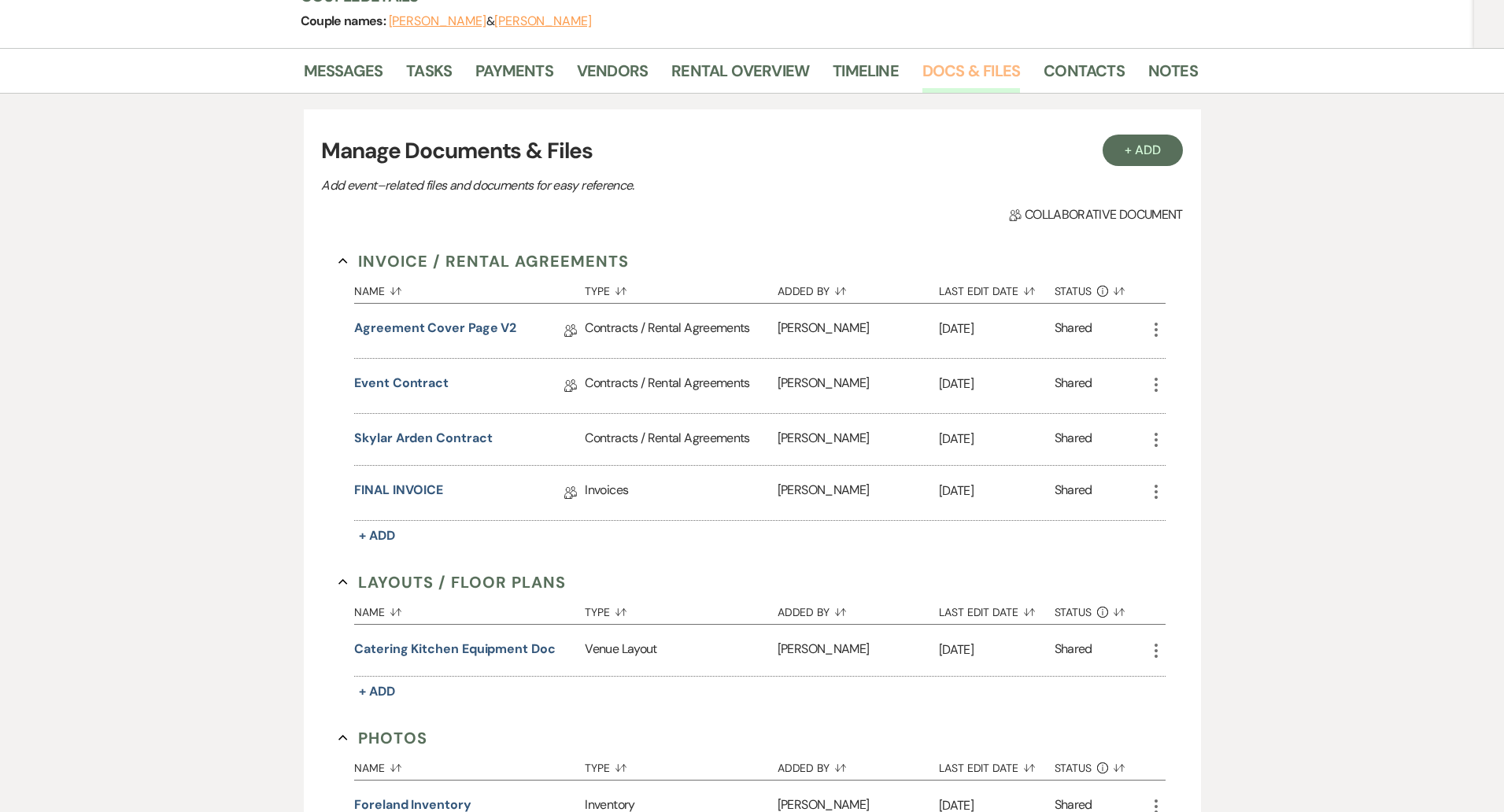
scroll to position [217, 0]
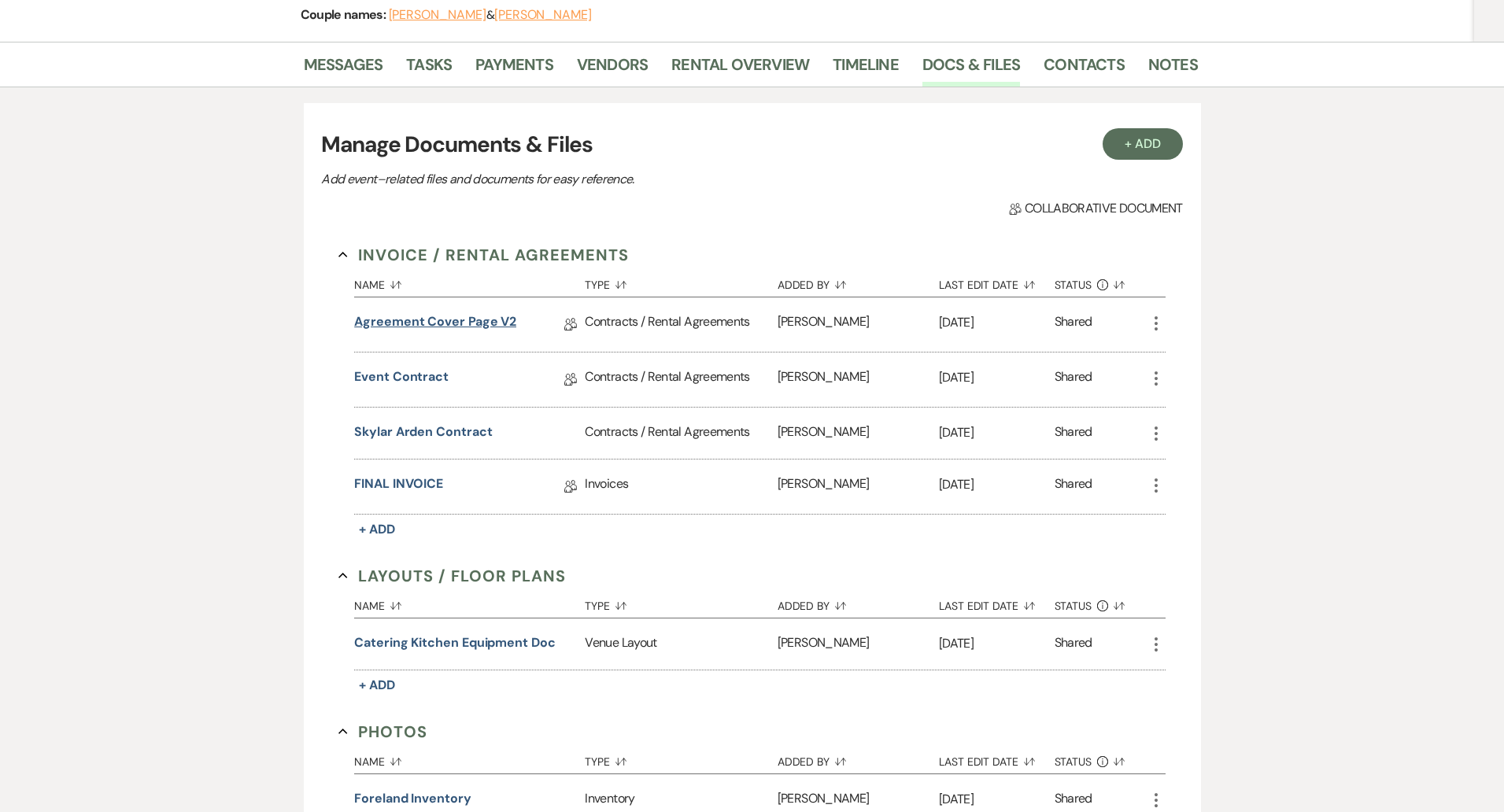
click at [464, 322] on link "Agreement Cover Page v2" at bounding box center [435, 324] width 162 height 24
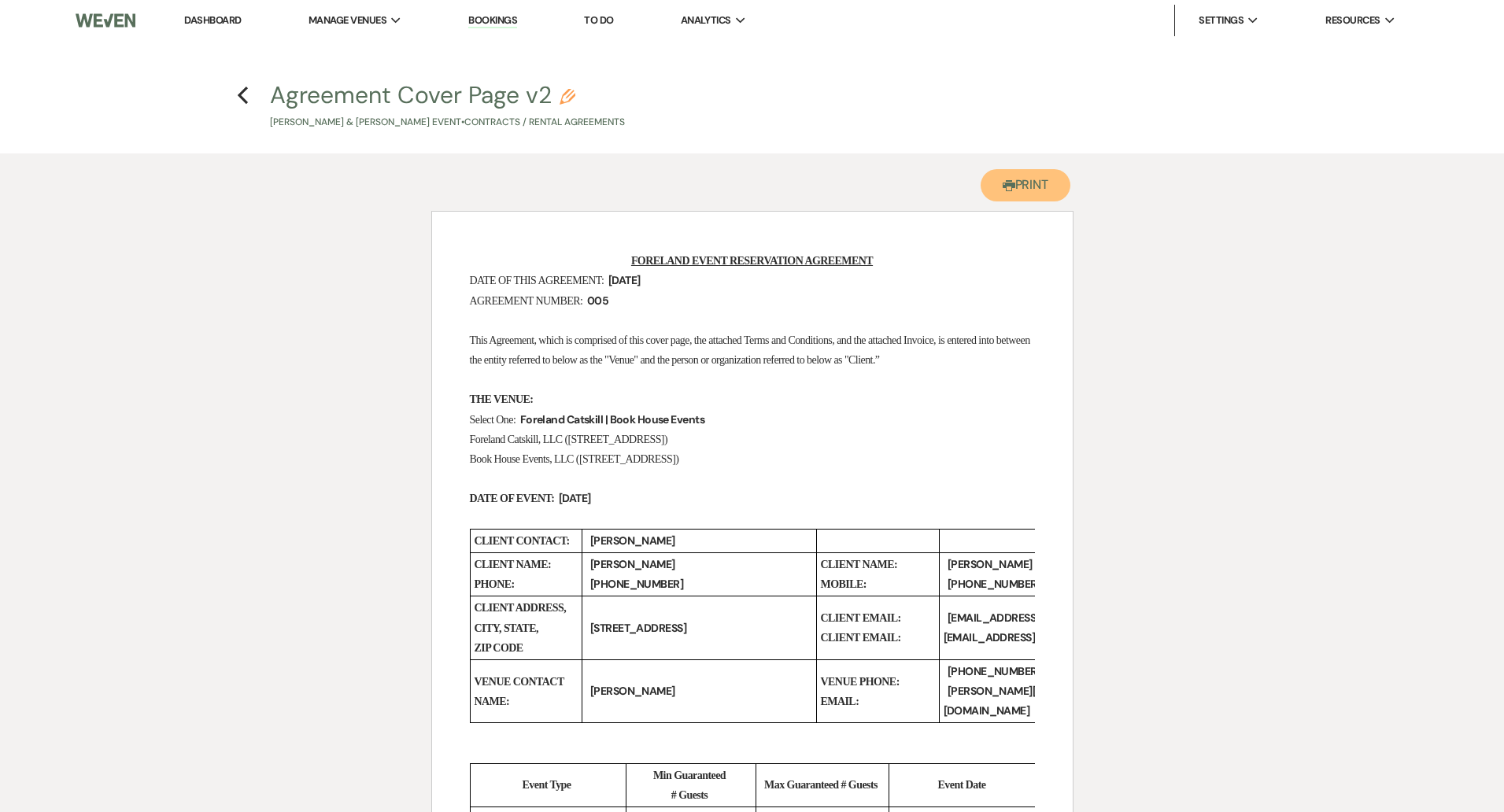
click at [1032, 187] on button "Printer Print" at bounding box center [1026, 185] width 90 height 32
click at [246, 91] on icon "Previous" at bounding box center [242, 95] width 12 height 19
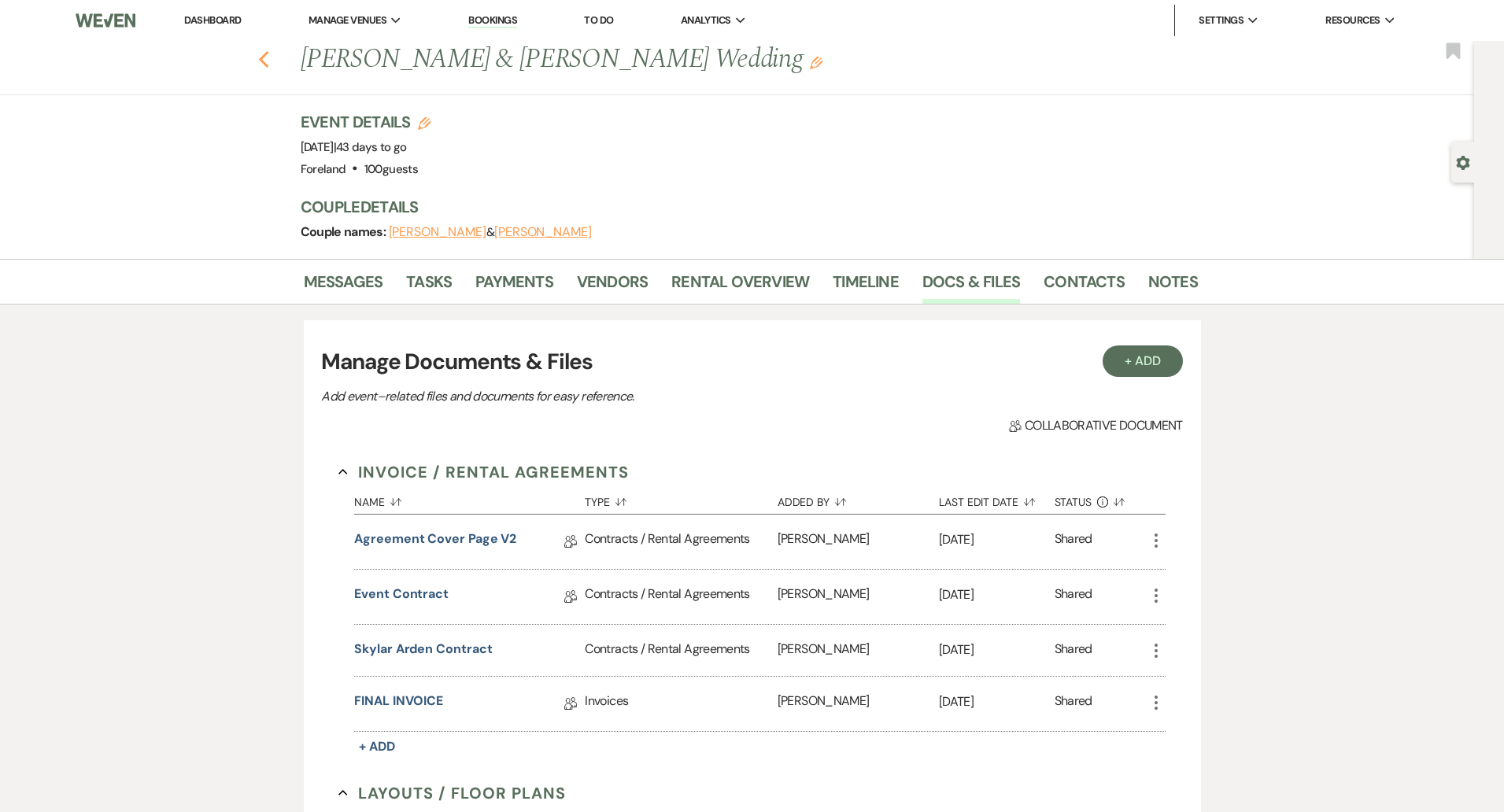
click at [266, 58] on icon "Previous" at bounding box center [264, 60] width 12 height 19
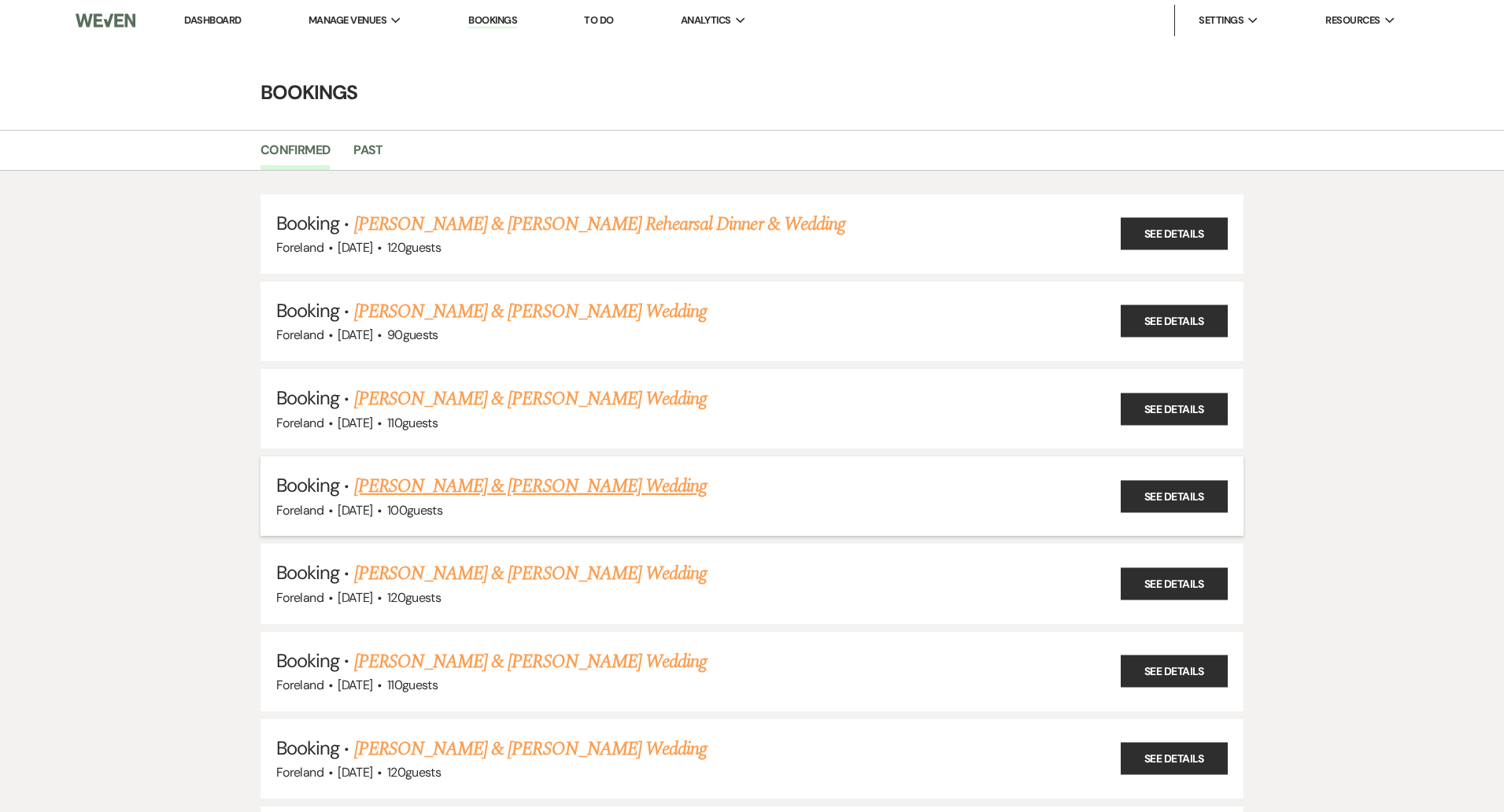
scroll to position [283, 0]
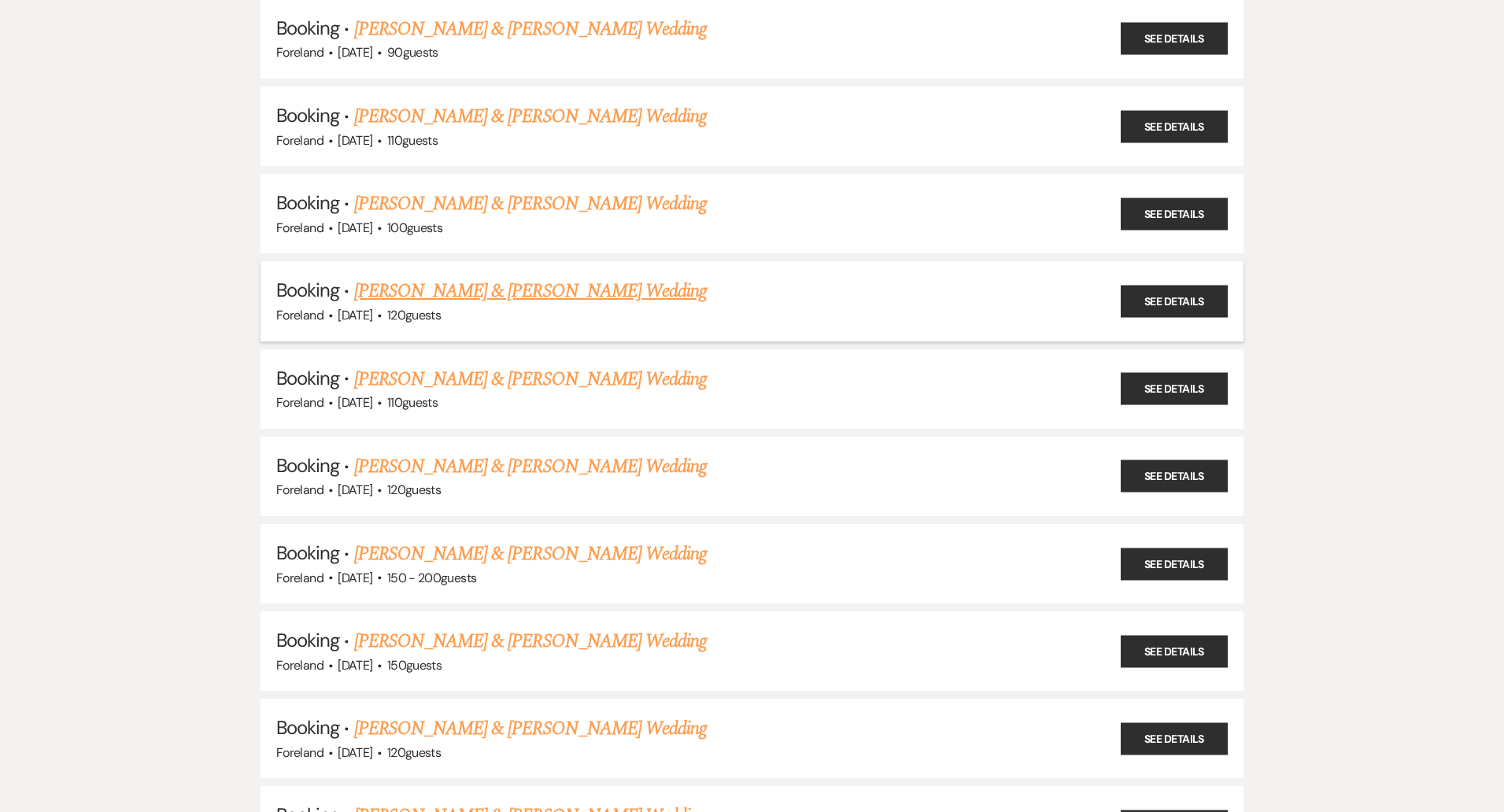
click at [534, 289] on link "[PERSON_NAME] & [PERSON_NAME] Wedding" at bounding box center [530, 291] width 352 height 28
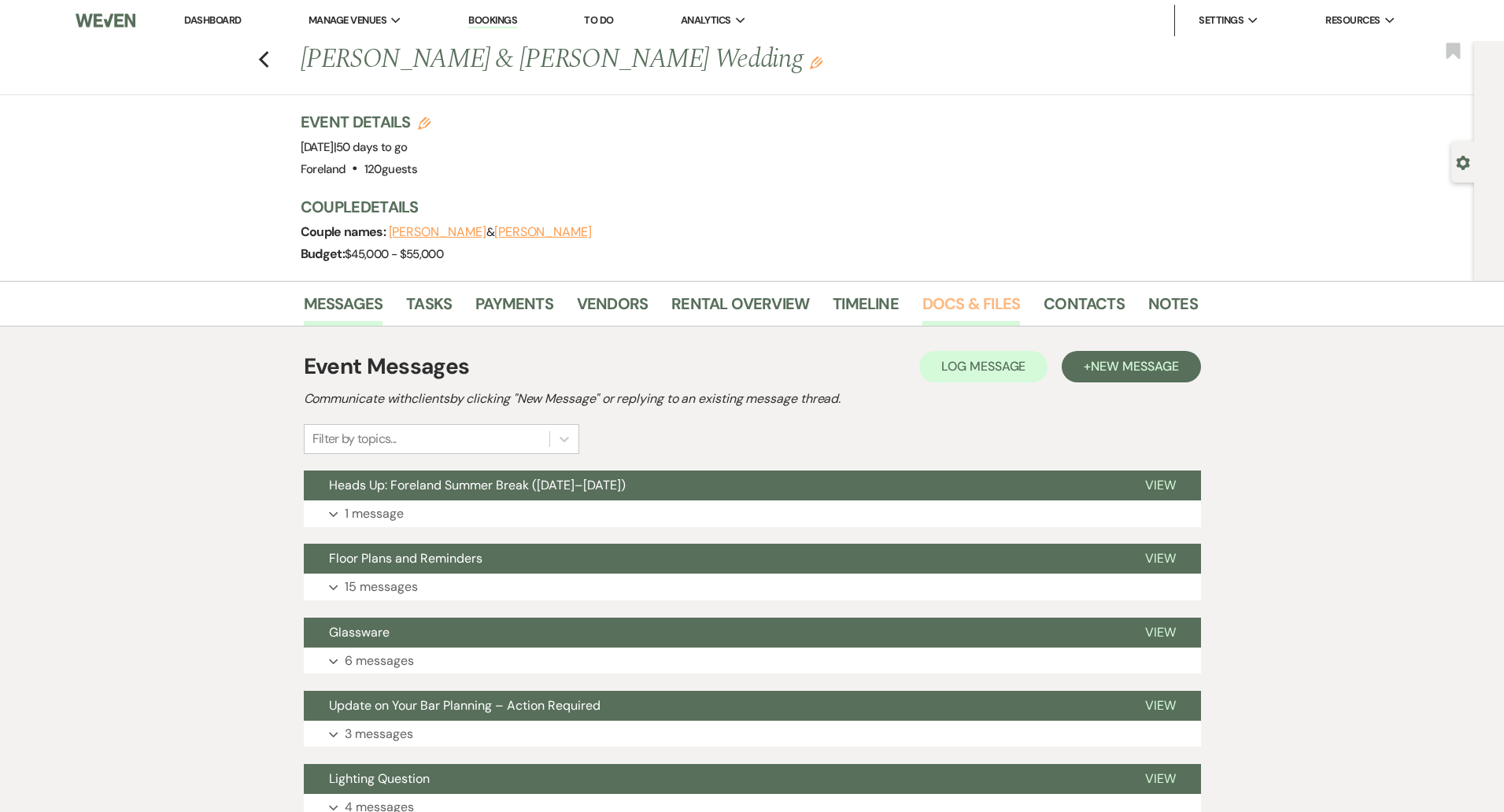
click at [953, 303] on link "Docs & Files" at bounding box center [971, 308] width 98 height 35
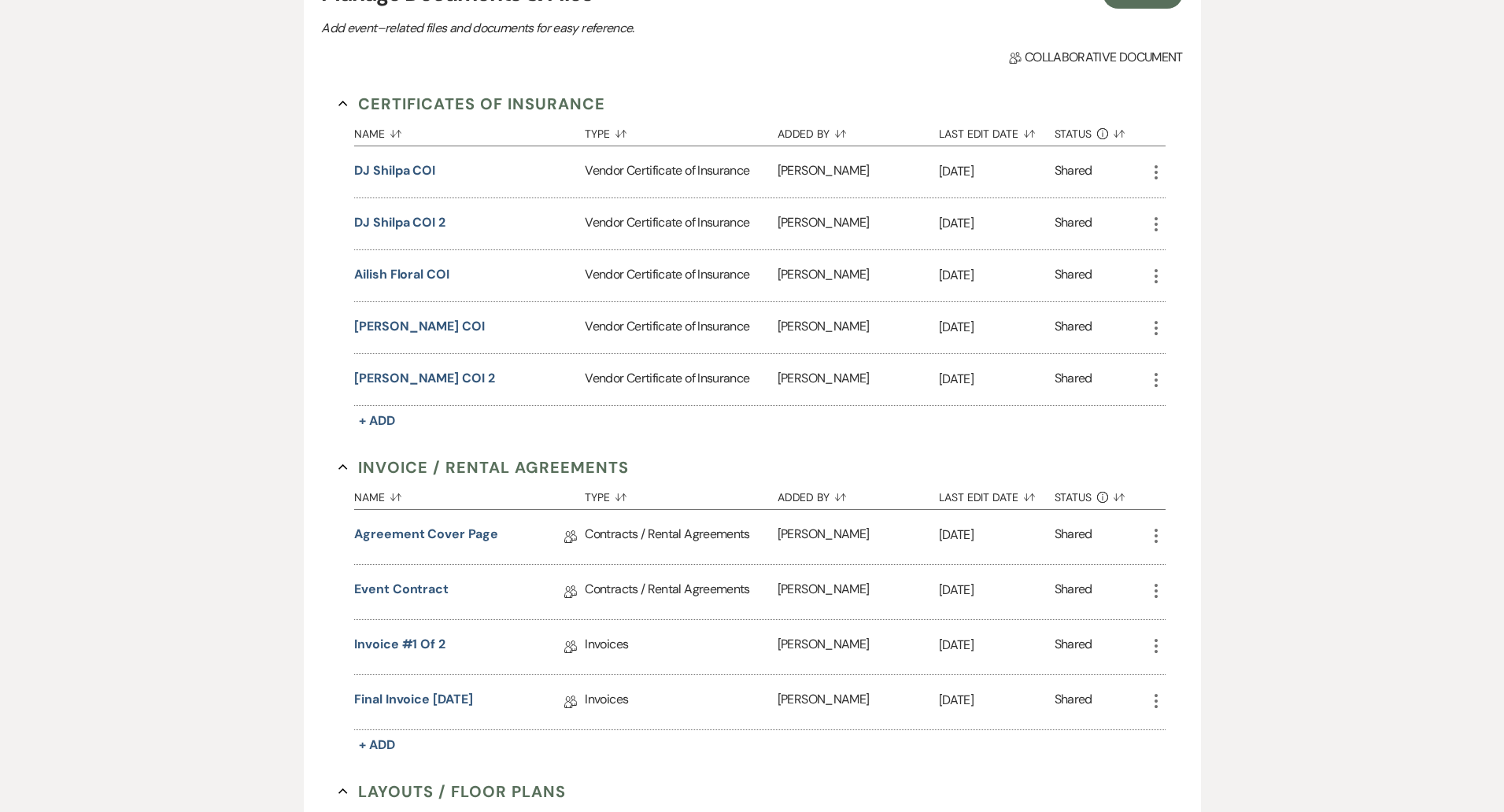
scroll to position [418, 0]
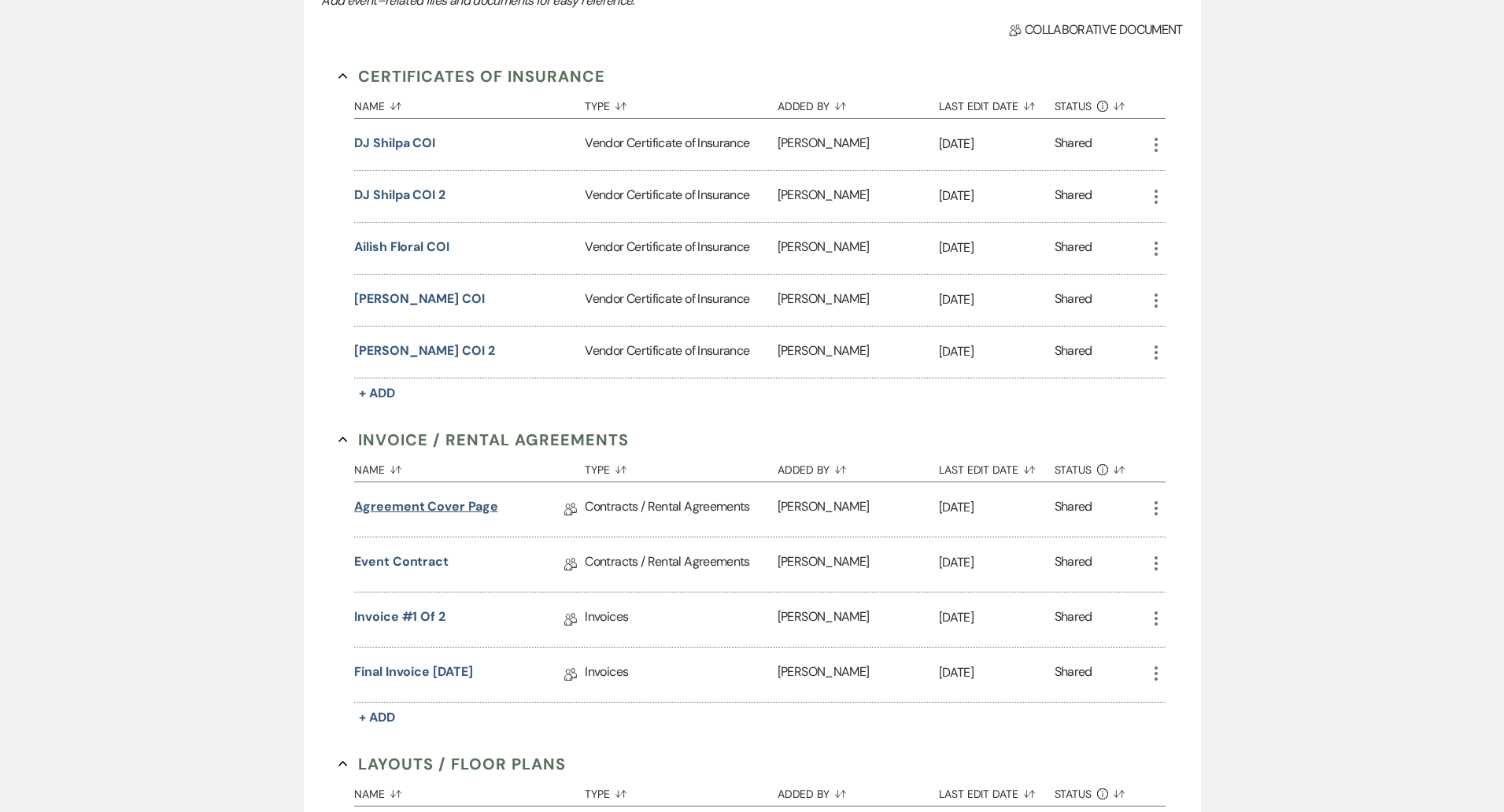
click at [486, 510] on link "Agreement Cover Page" at bounding box center [425, 509] width 143 height 24
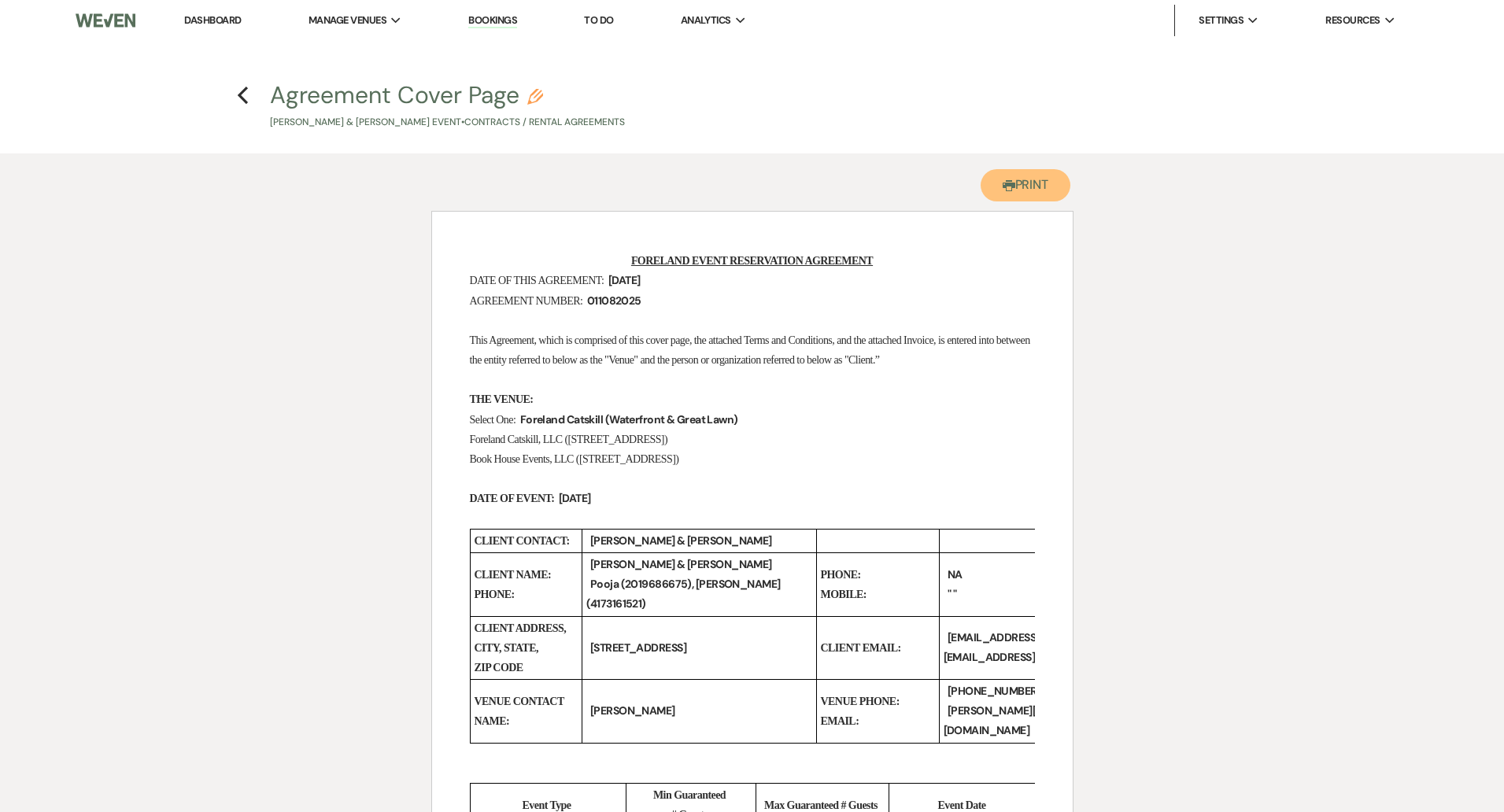
click at [1019, 184] on button "Printer Print" at bounding box center [1026, 185] width 90 height 32
click at [242, 93] on use "button" at bounding box center [242, 95] width 10 height 17
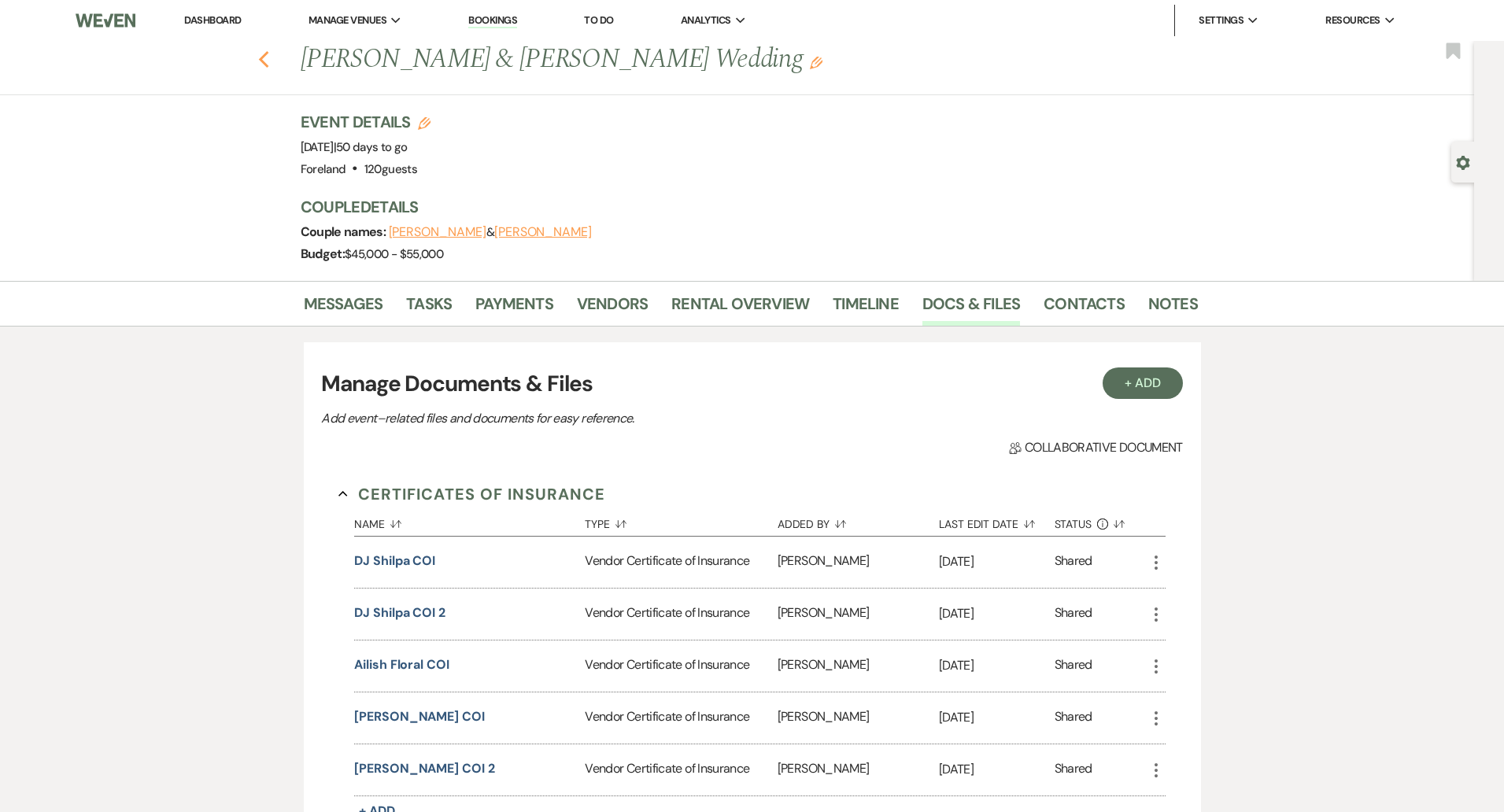
click at [265, 57] on icon "Previous" at bounding box center [264, 60] width 12 height 19
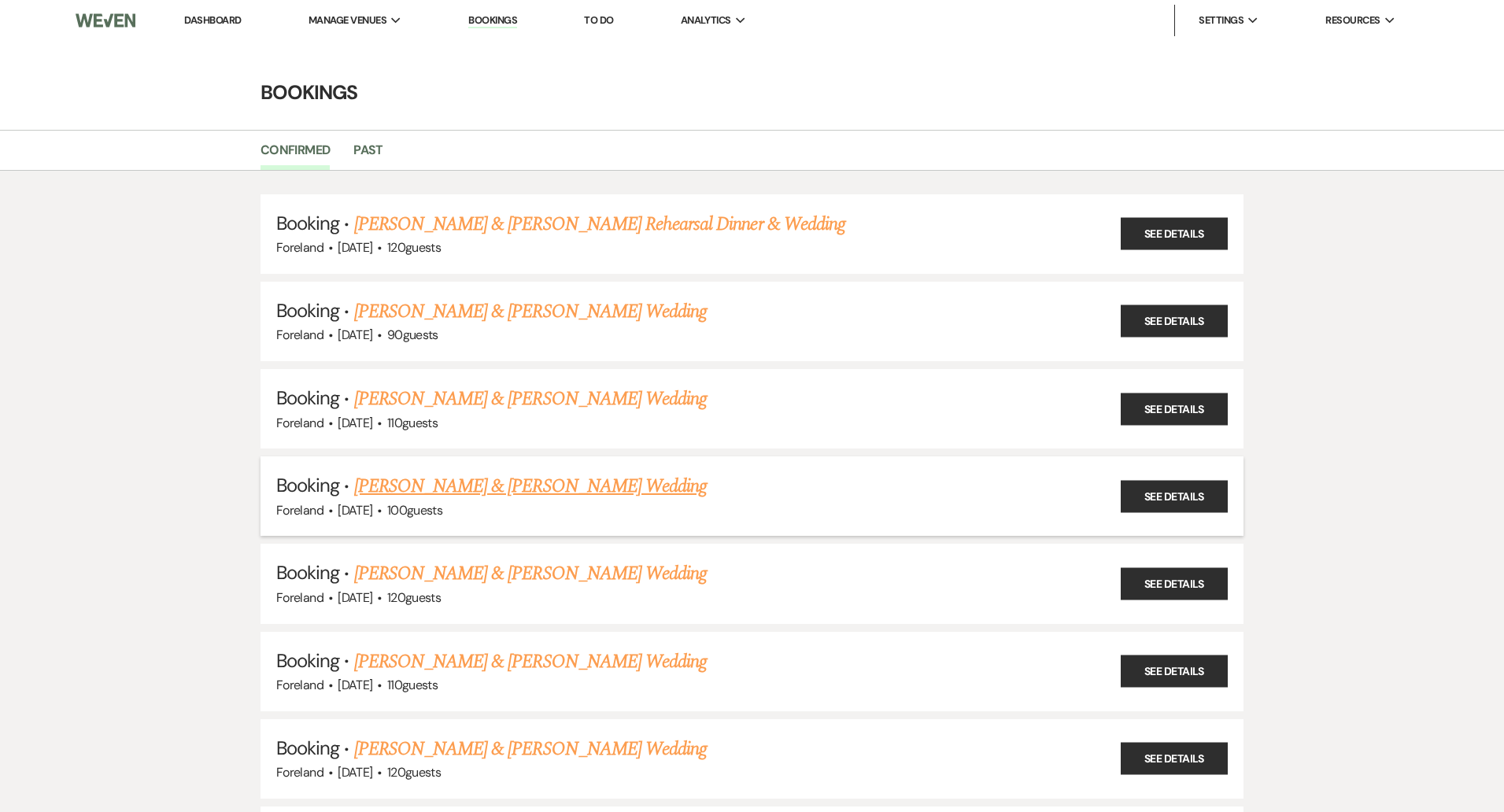
scroll to position [283, 0]
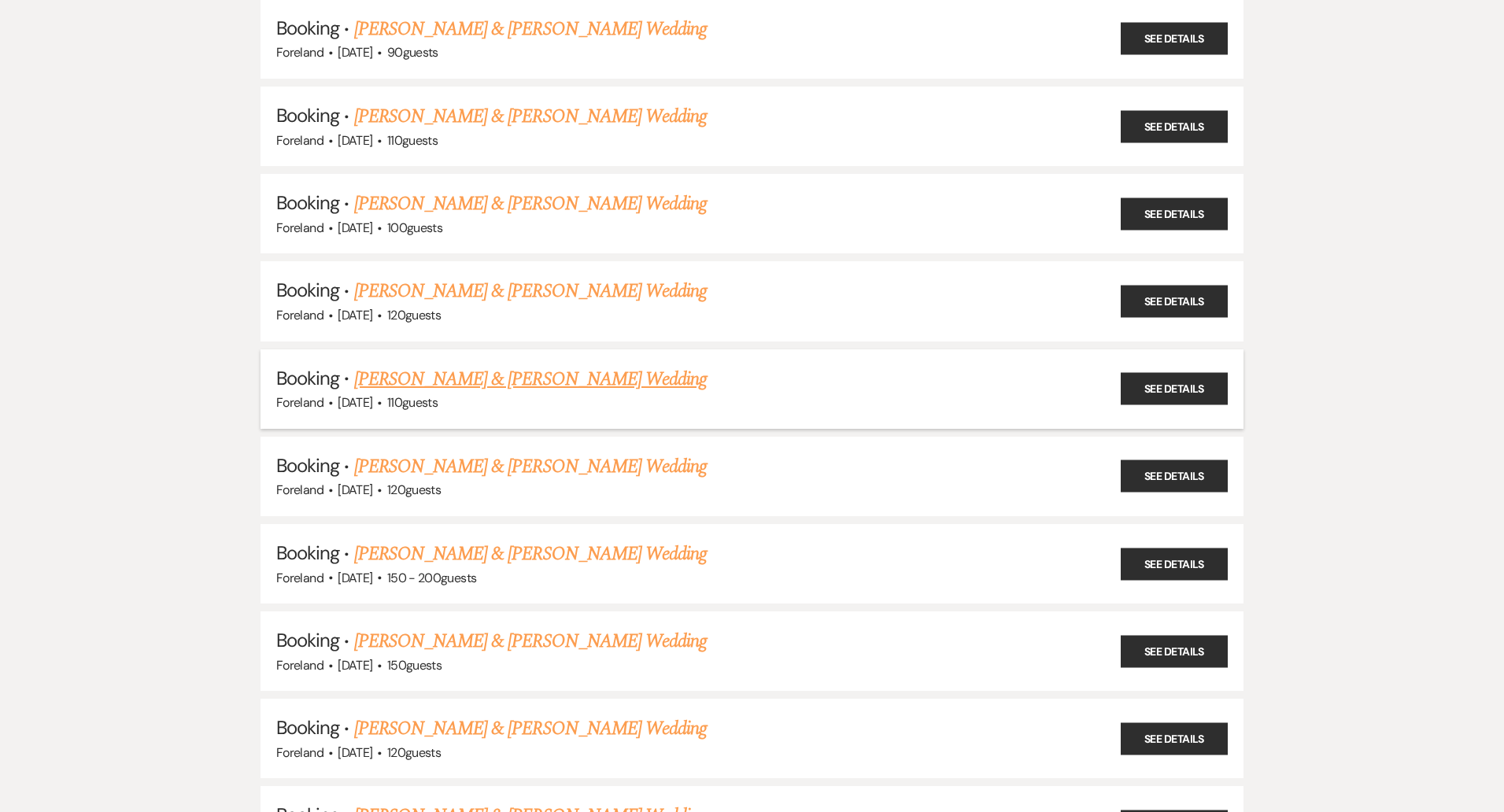
click at [393, 366] on link "[PERSON_NAME] & [PERSON_NAME] Wedding" at bounding box center [530, 379] width 352 height 28
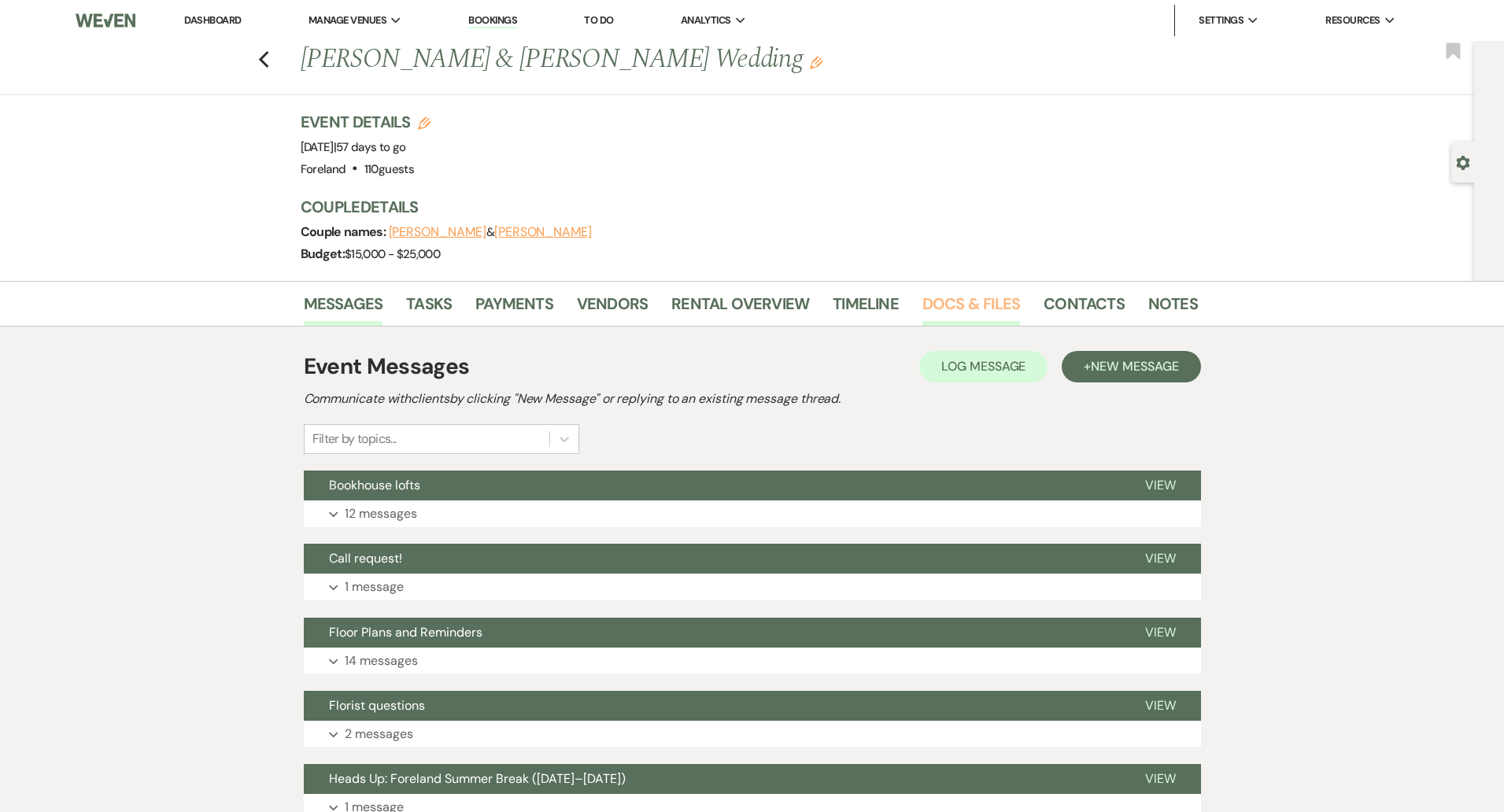
click at [971, 304] on link "Docs & Files" at bounding box center [971, 308] width 98 height 35
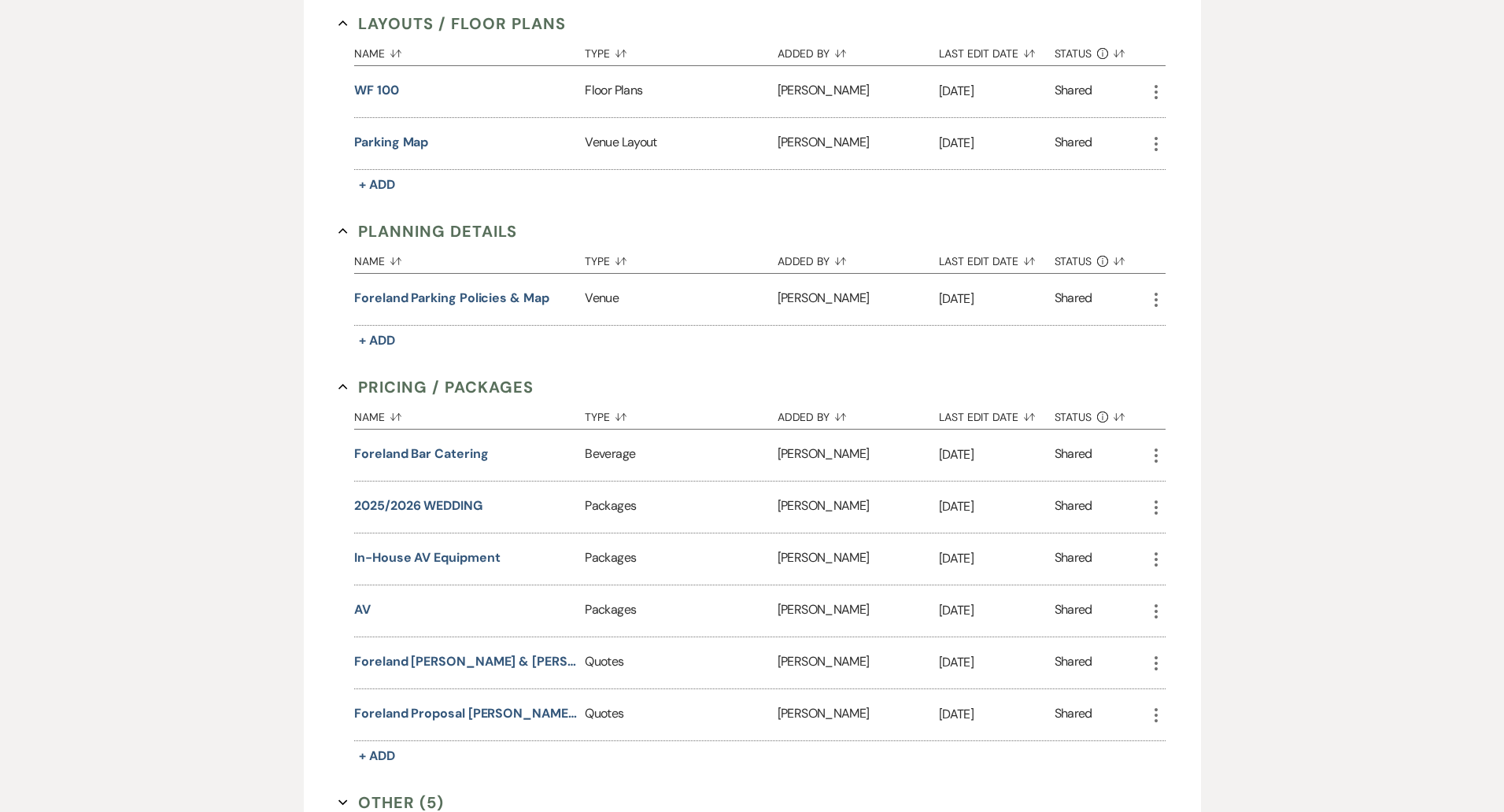
scroll to position [741, 0]
click at [388, 451] on button "Foreland Bar Catering" at bounding box center [421, 452] width 134 height 19
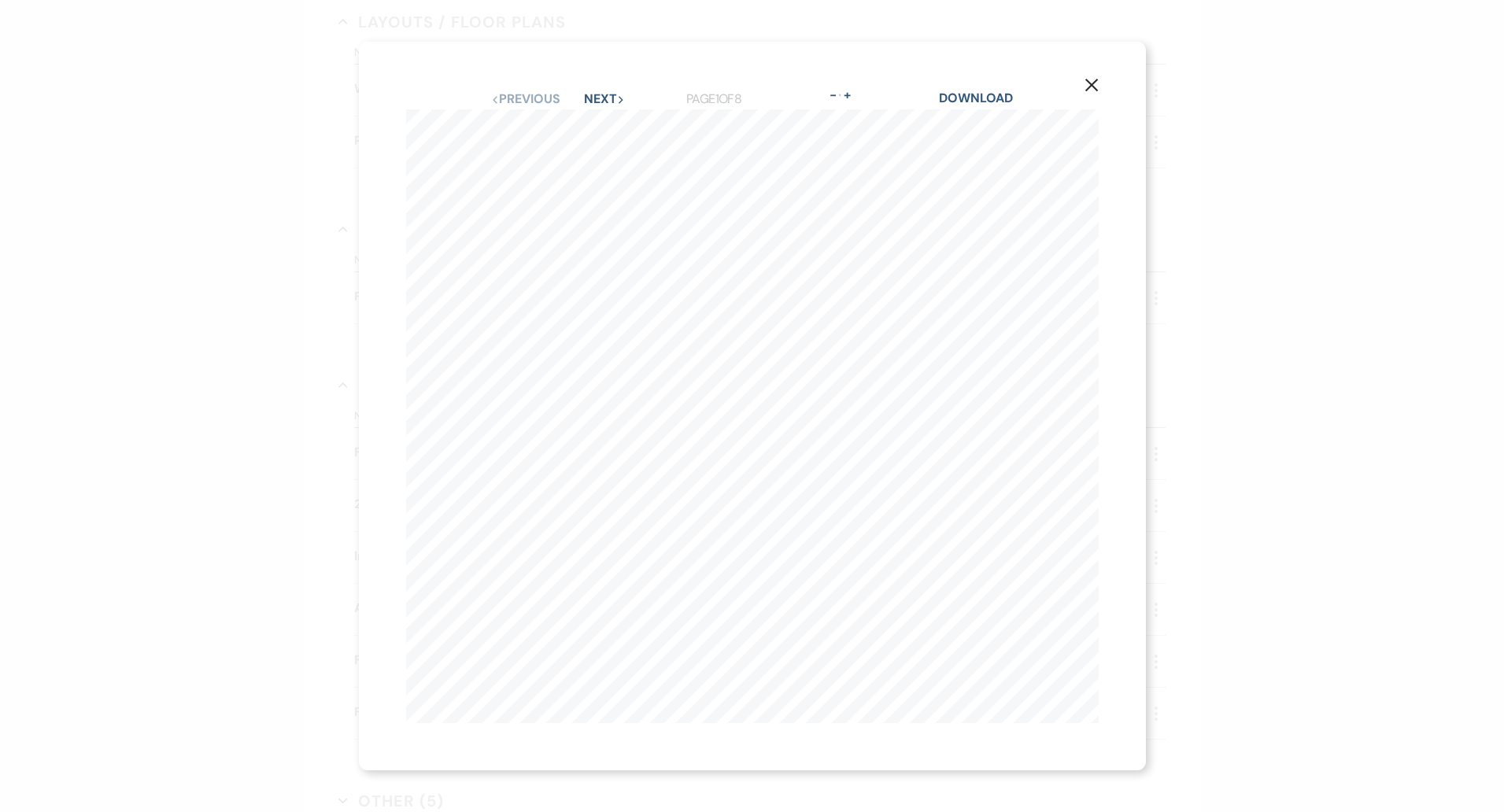
click at [1096, 84] on icon "X" at bounding box center [1091, 84] width 14 height 14
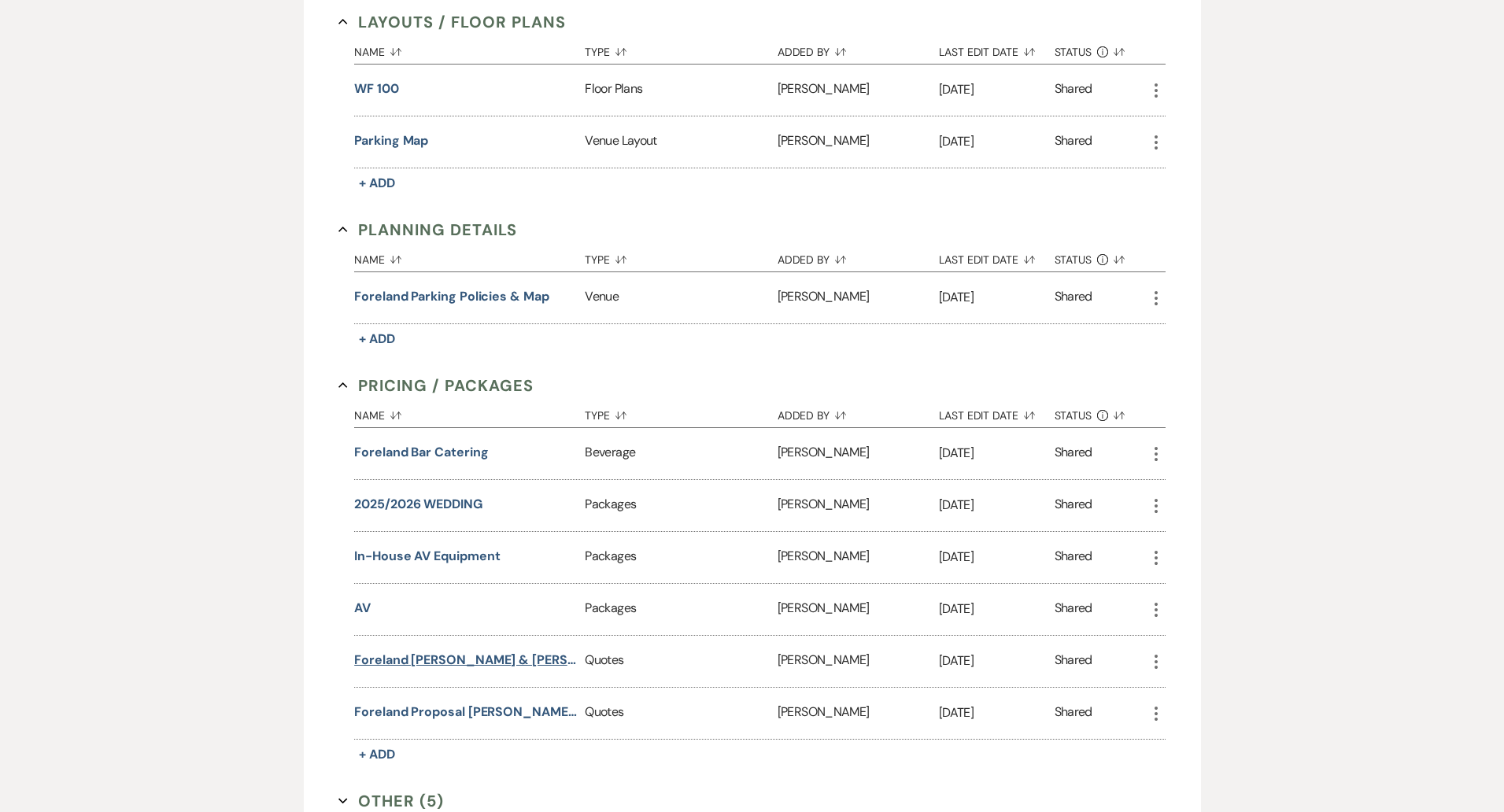
click at [440, 652] on button "Foreland [PERSON_NAME] & [PERSON_NAME] Wedding" at bounding box center [466, 660] width 224 height 19
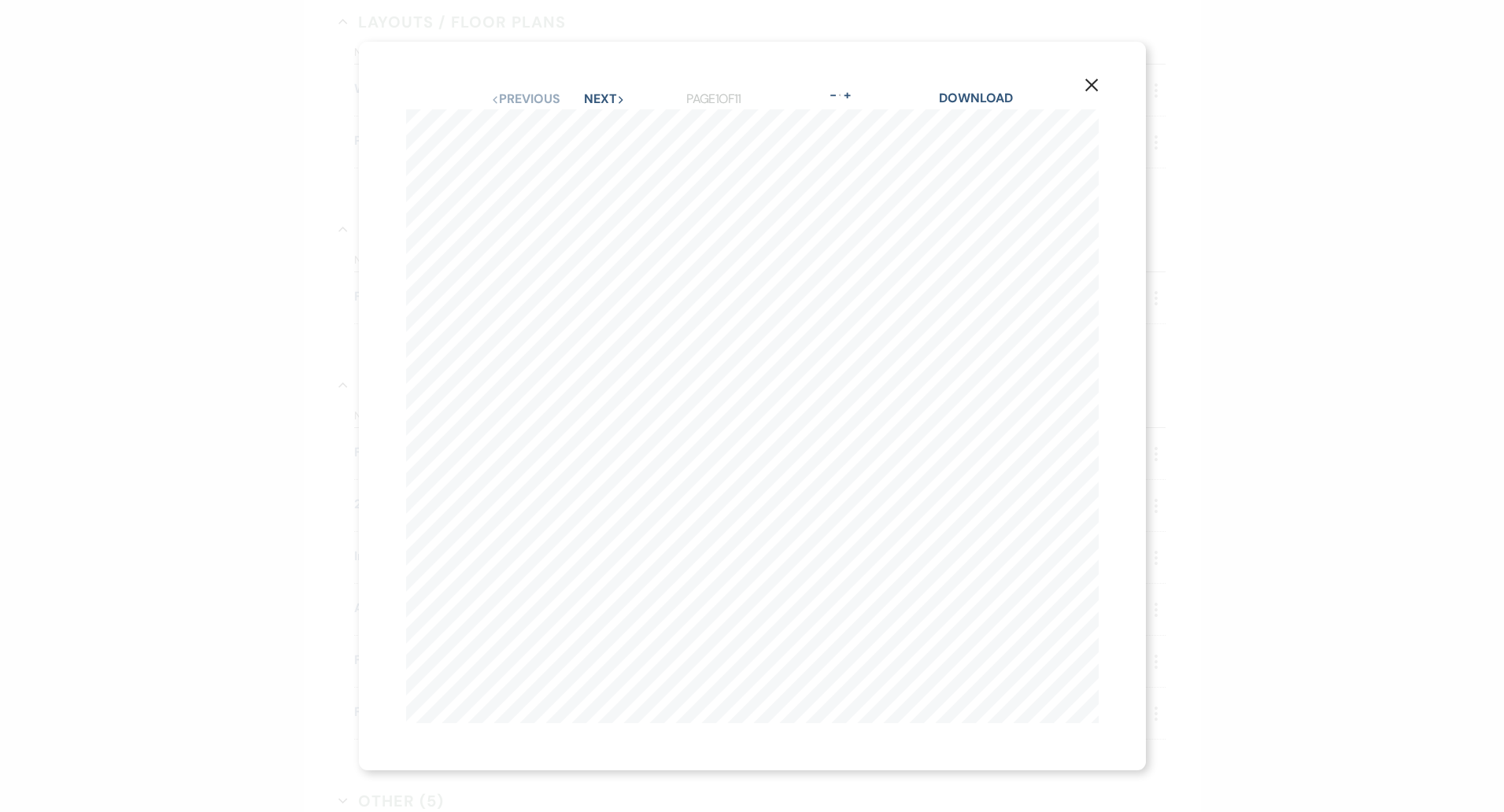
click at [1200, 444] on div "X Previous Previous Next Next Page 1 of 11 - Zoom + Download [PERSON_NAME] & [P…" at bounding box center [752, 406] width 1504 height 812
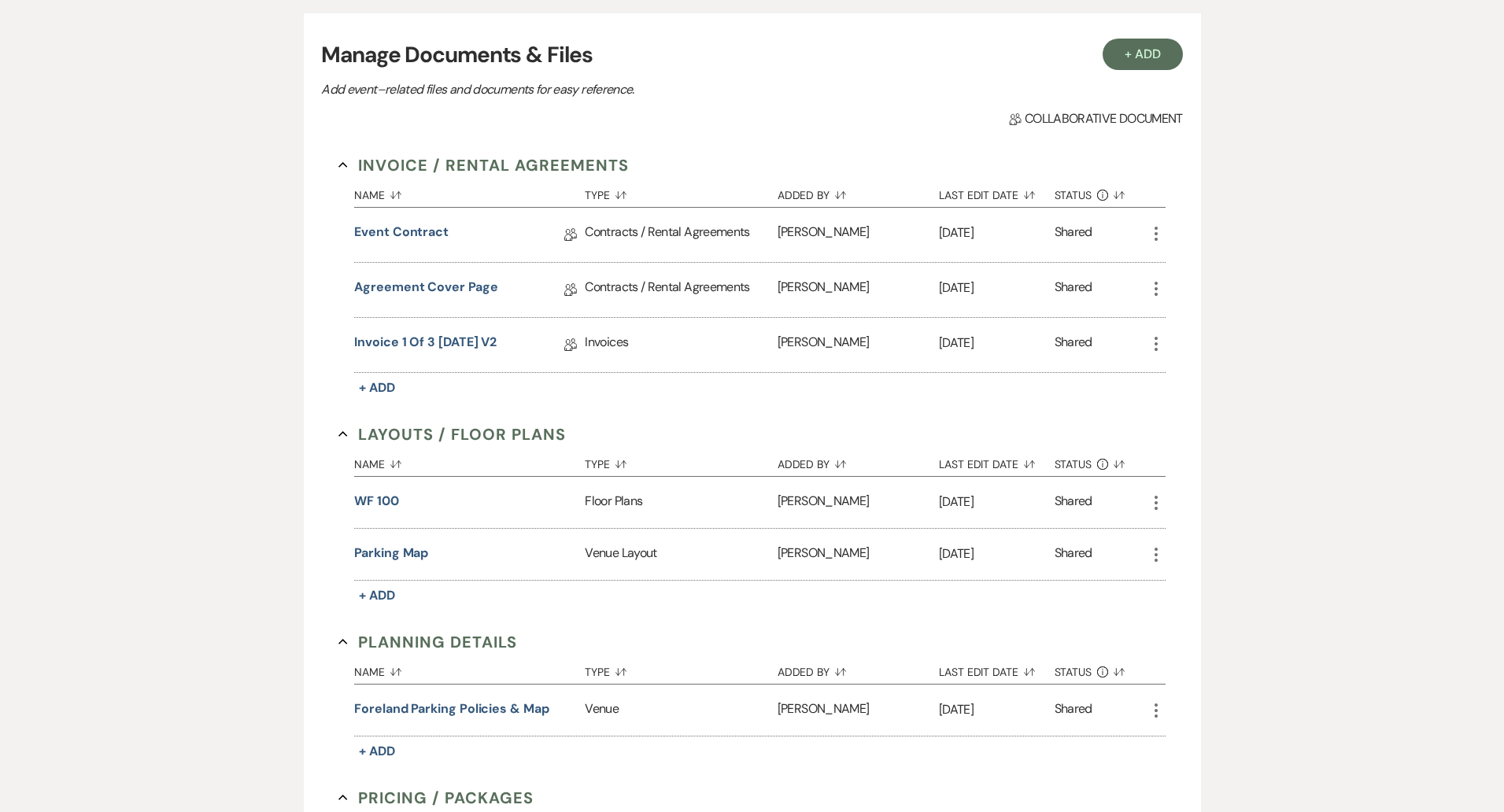
scroll to position [327, 0]
